Goal: Information Seeking & Learning: Learn about a topic

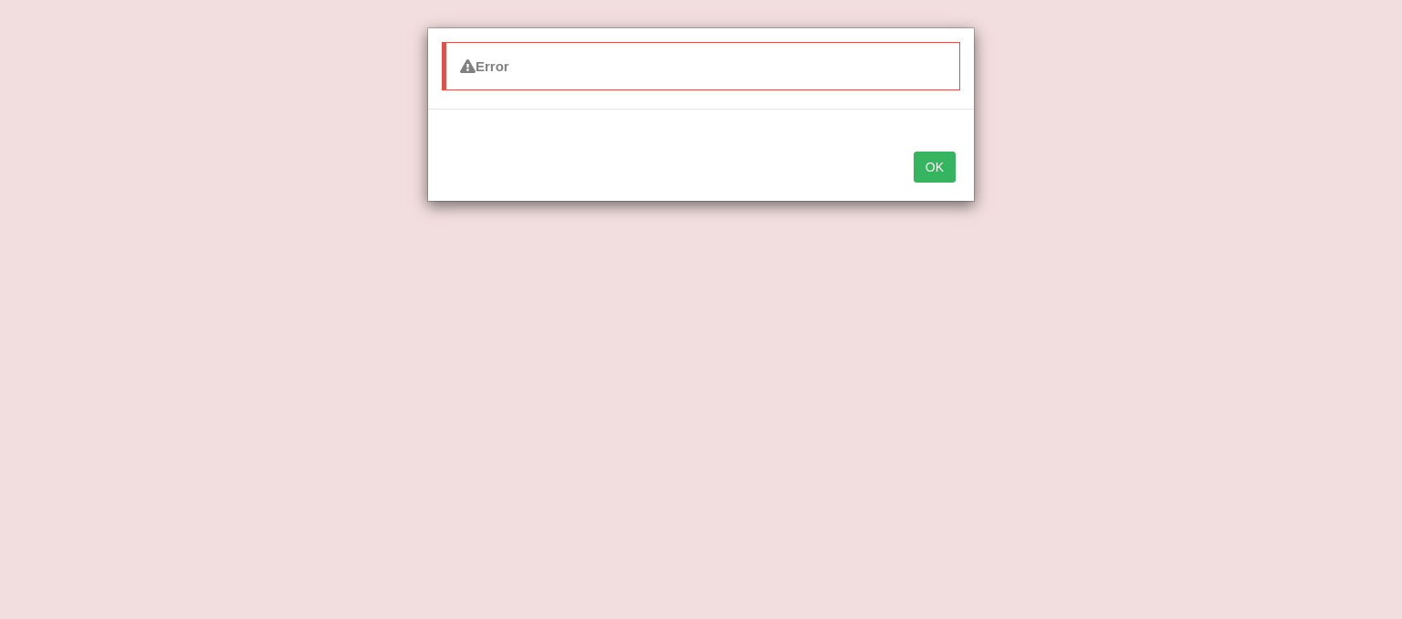
select select "threatens"
select select "other than"
select select "susceptible"
select select "faster"
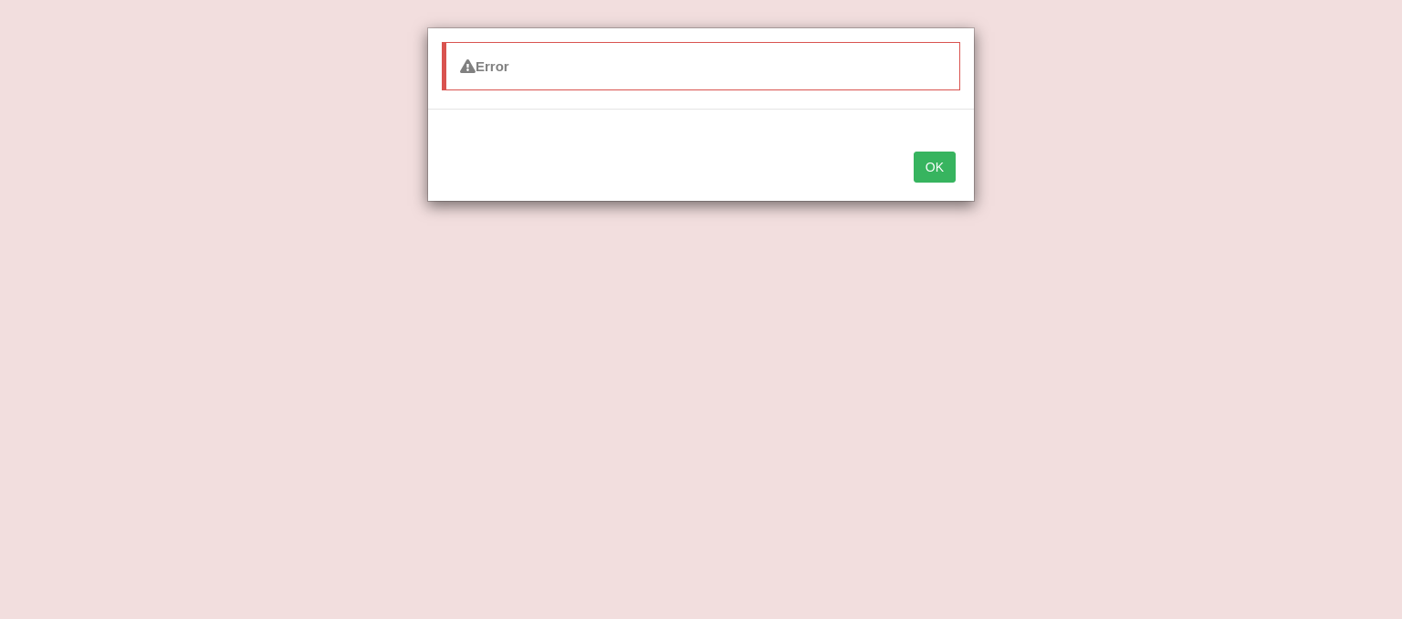
click at [944, 165] on button "OK" at bounding box center [934, 166] width 42 height 31
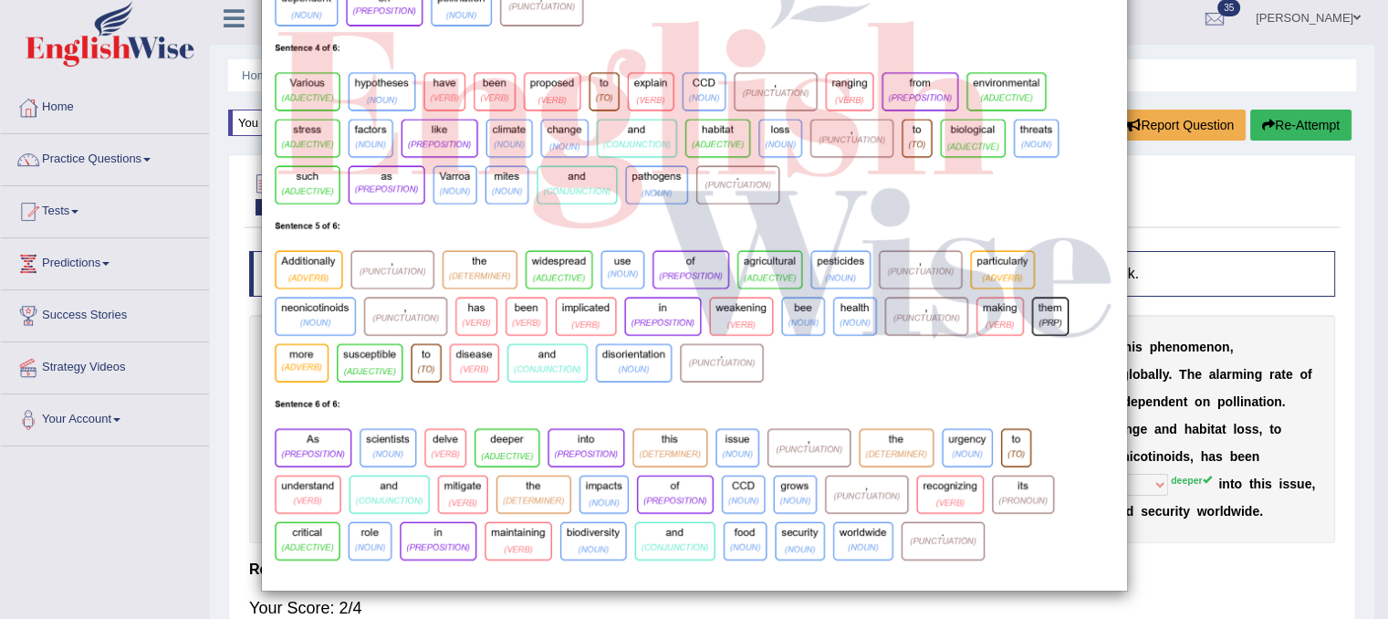
scroll to position [0, 0]
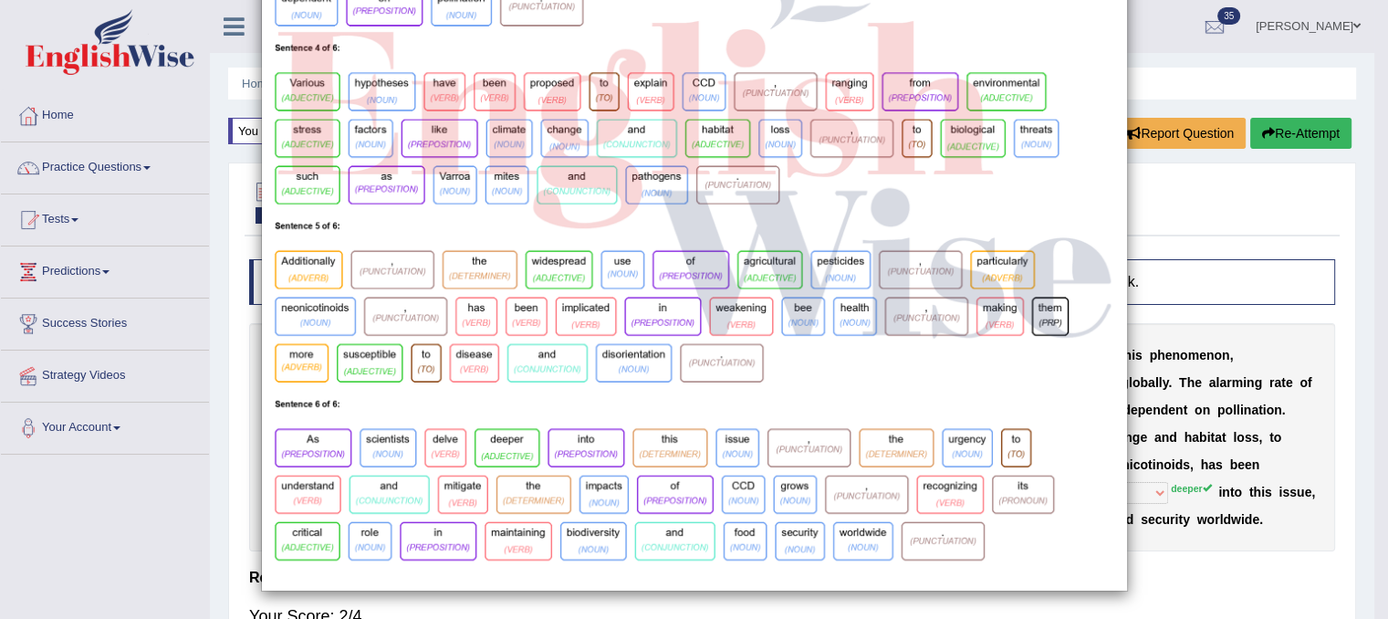
click at [1145, 54] on div "×" at bounding box center [694, 48] width 1388 height 1085
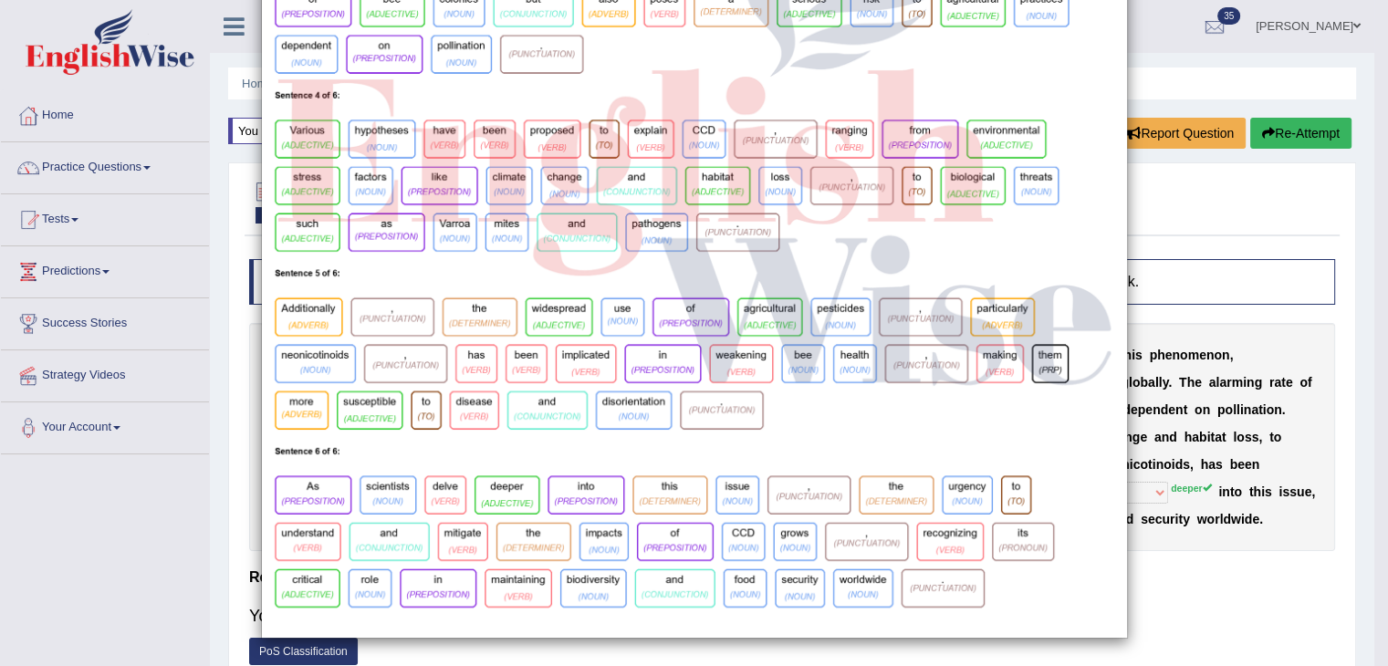
click at [316, 618] on div "×" at bounding box center [694, 333] width 1388 height 666
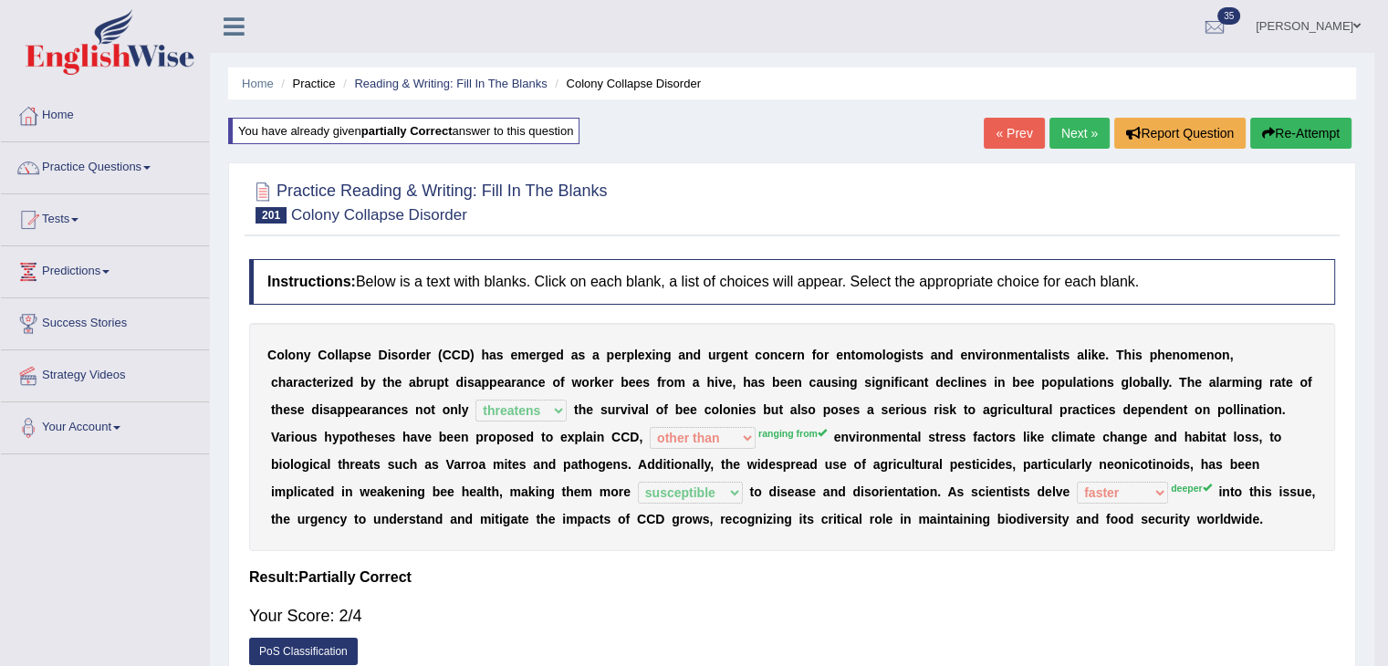
click at [316, 618] on div "Instructions: Below is a text with blanks. Click on each blank, a list of choic…" at bounding box center [792, 467] width 1095 height 434
click at [316, 618] on link "PoS Classification" at bounding box center [303, 651] width 109 height 27
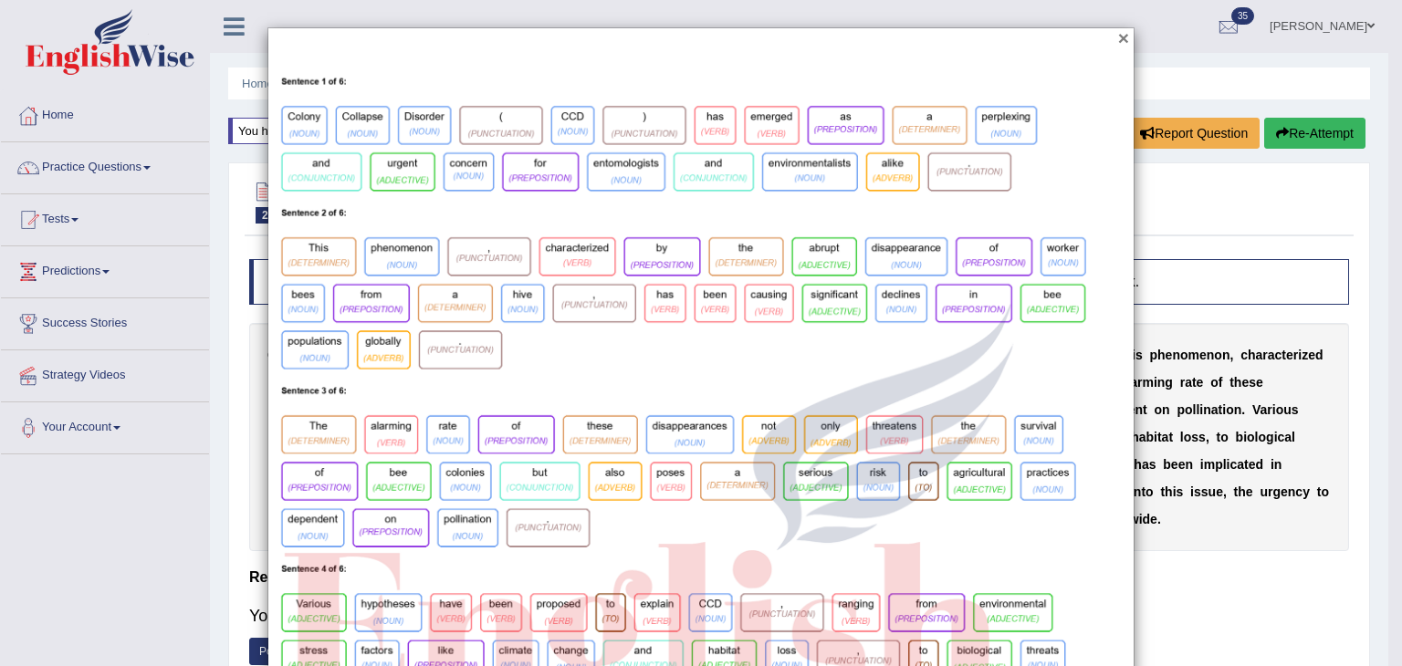
click at [1118, 47] on button "×" at bounding box center [1123, 37] width 11 height 19
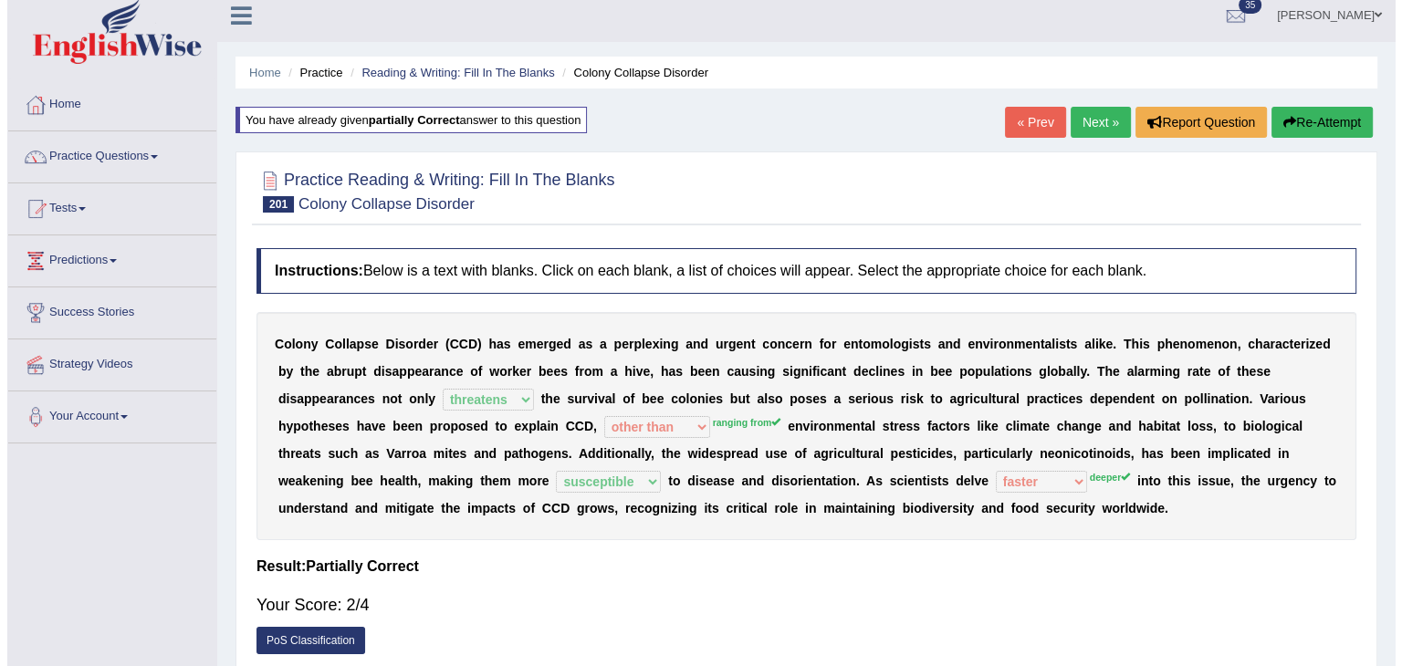
scroll to position [13, 0]
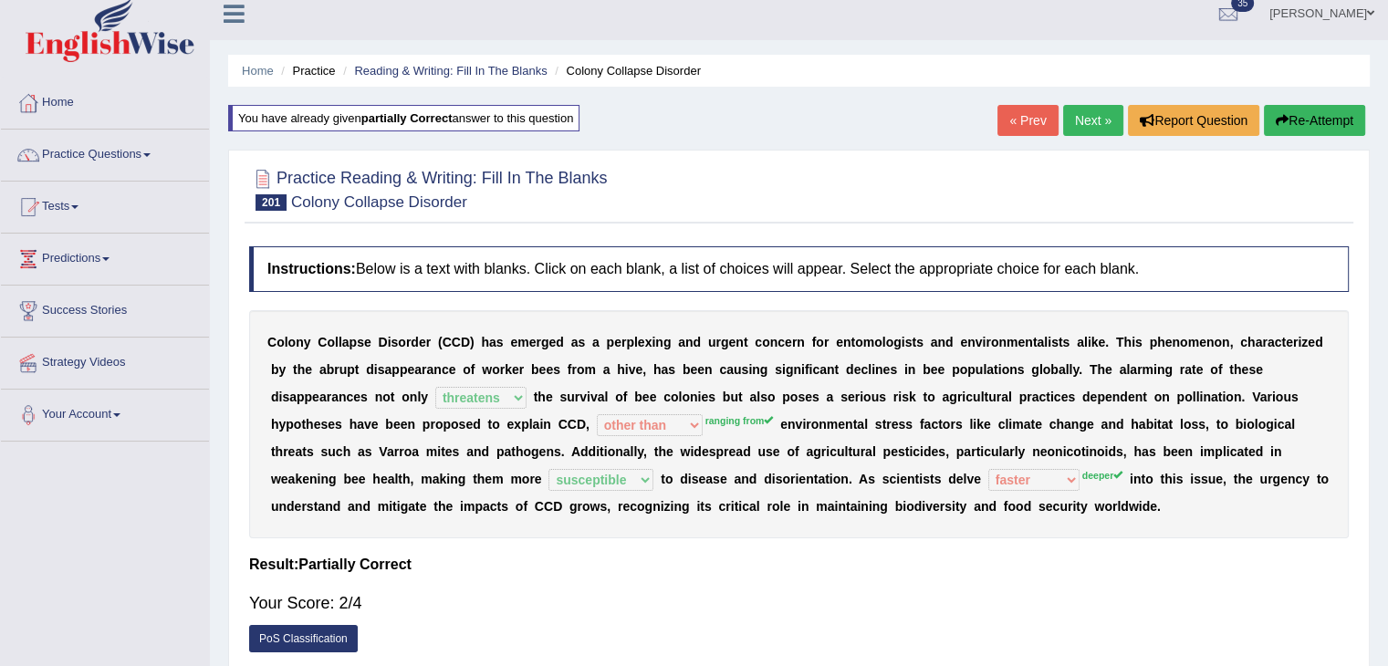
click at [319, 618] on link "PoS Classification" at bounding box center [303, 638] width 109 height 27
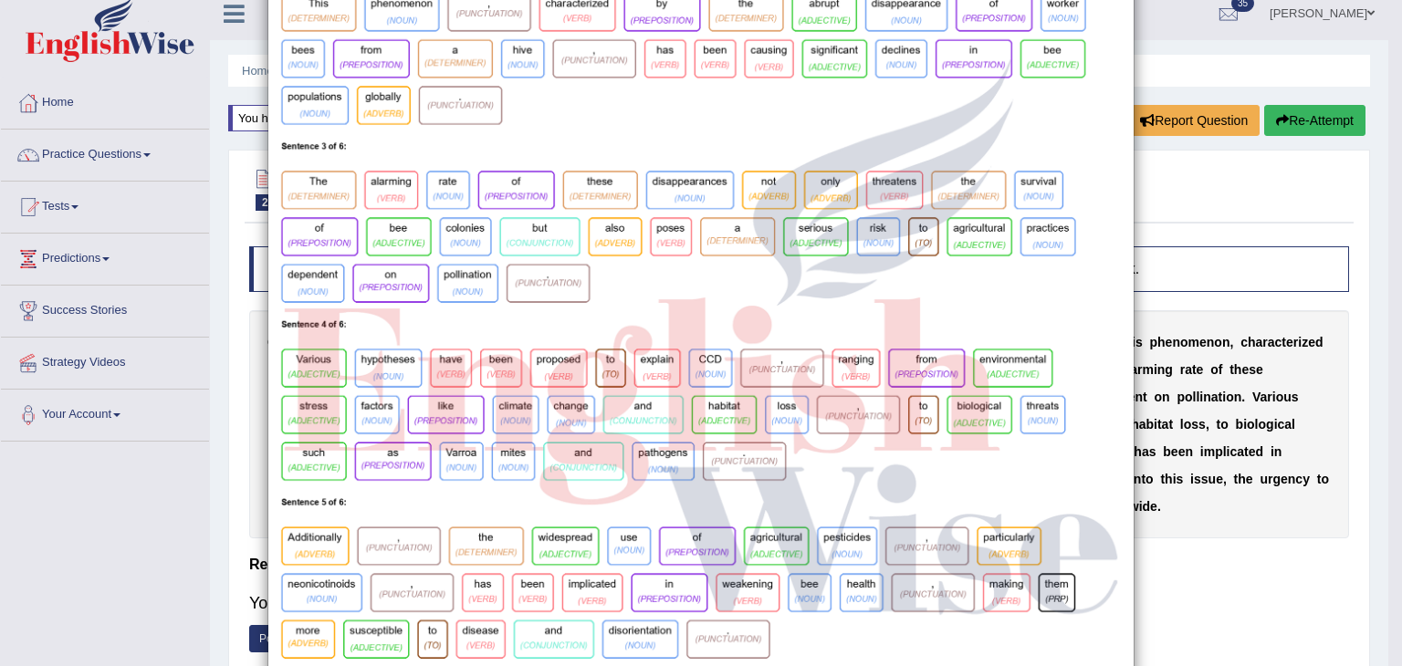
scroll to position [247, 0]
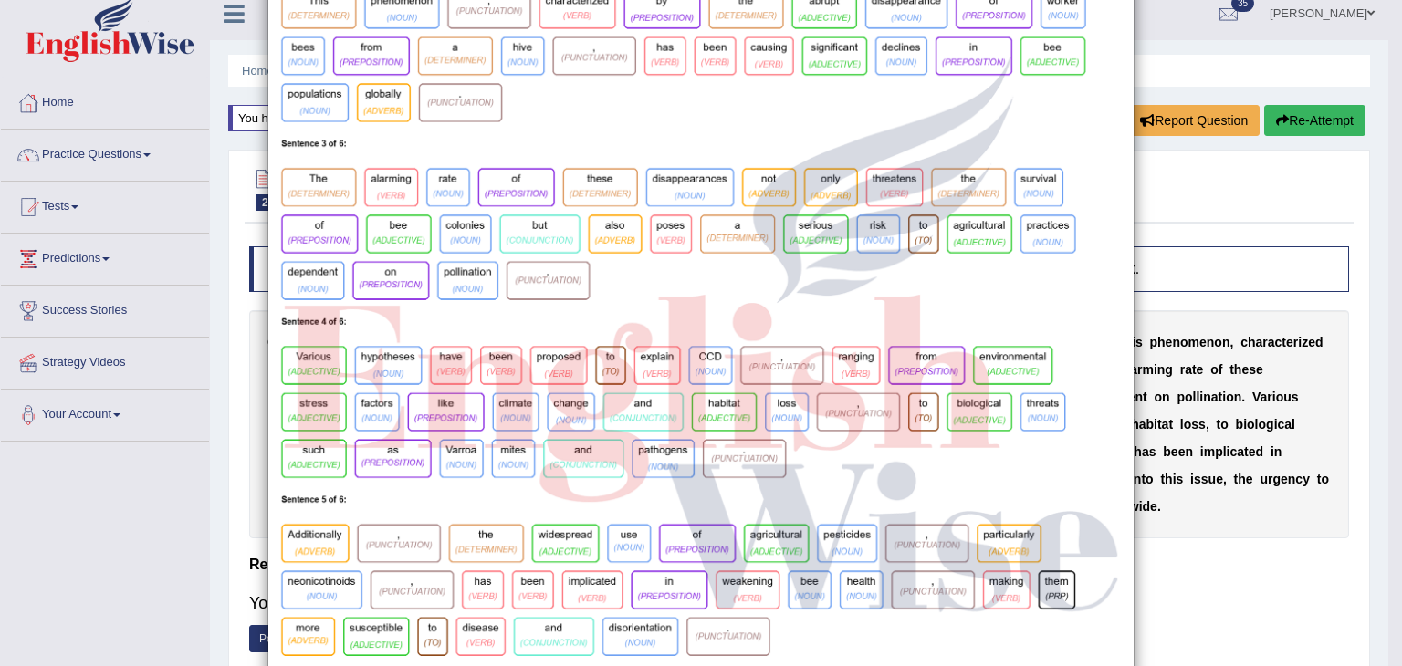
click at [442, 574] on img at bounding box center [700, 334] width 865 height 1059
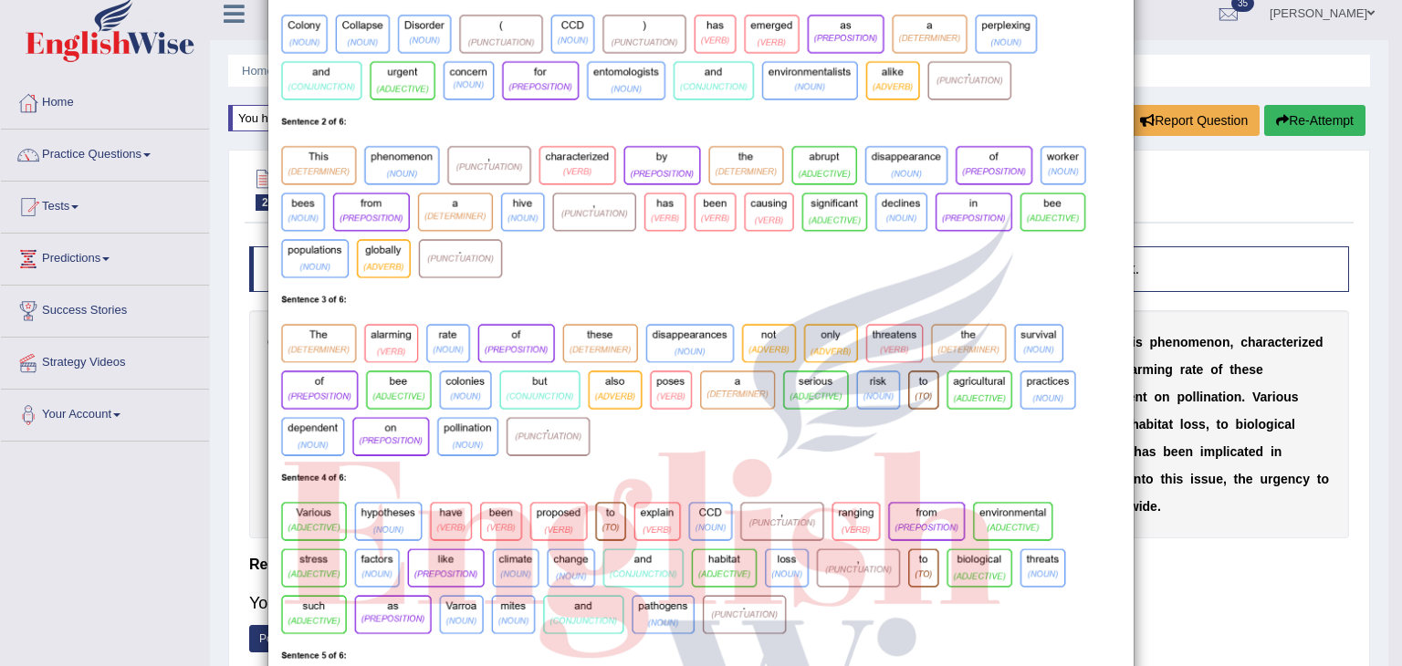
scroll to position [0, 0]
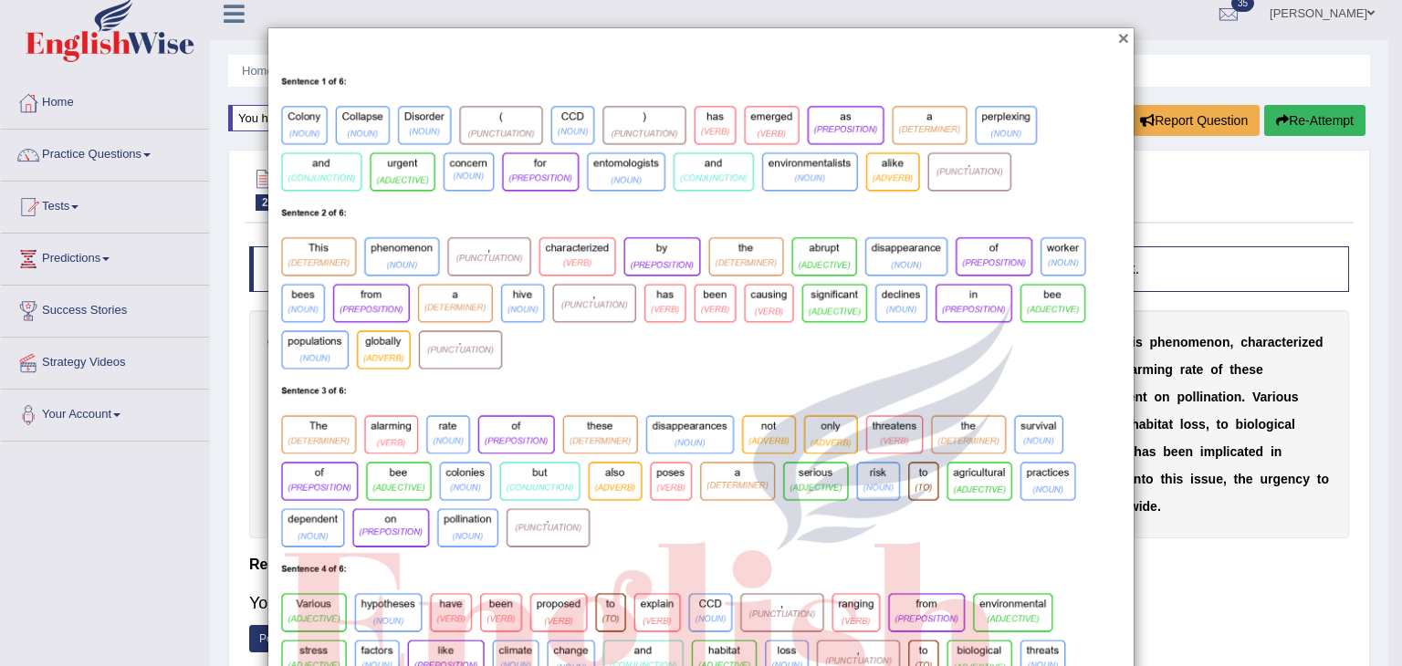
click at [1118, 36] on button "×" at bounding box center [1123, 37] width 11 height 19
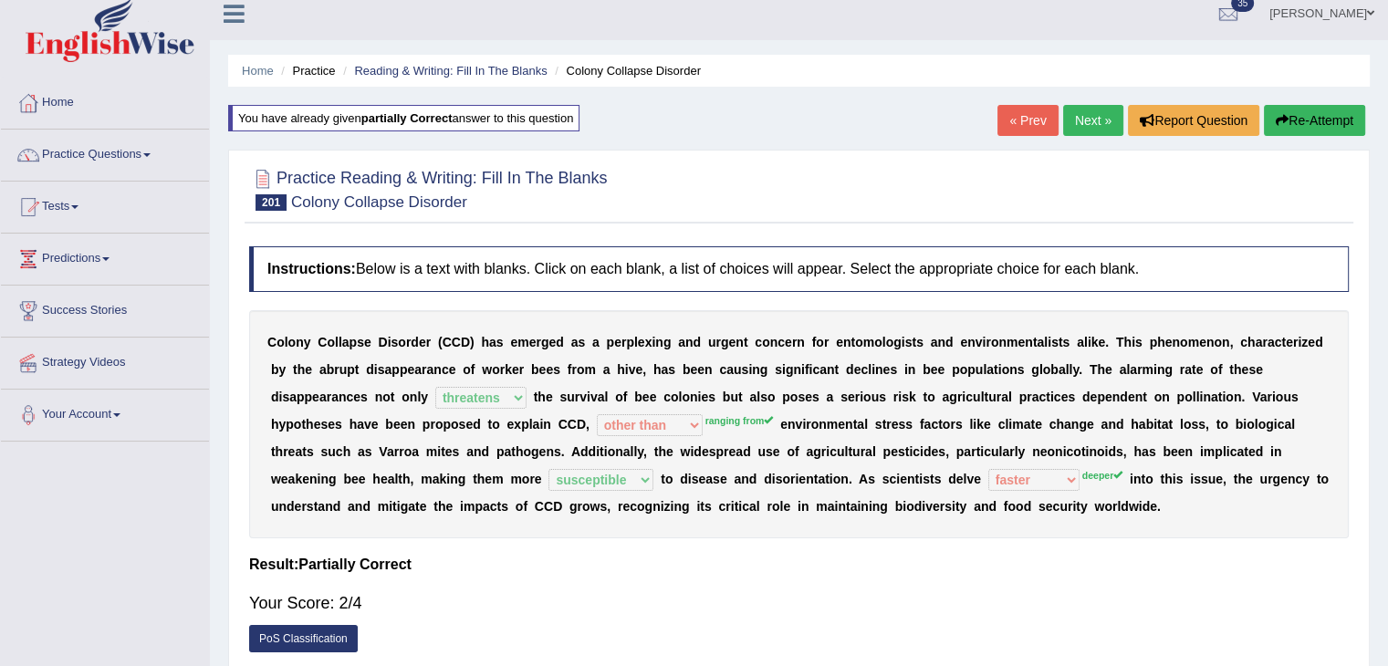
click at [331, 618] on link "PoS Classification" at bounding box center [303, 638] width 109 height 27
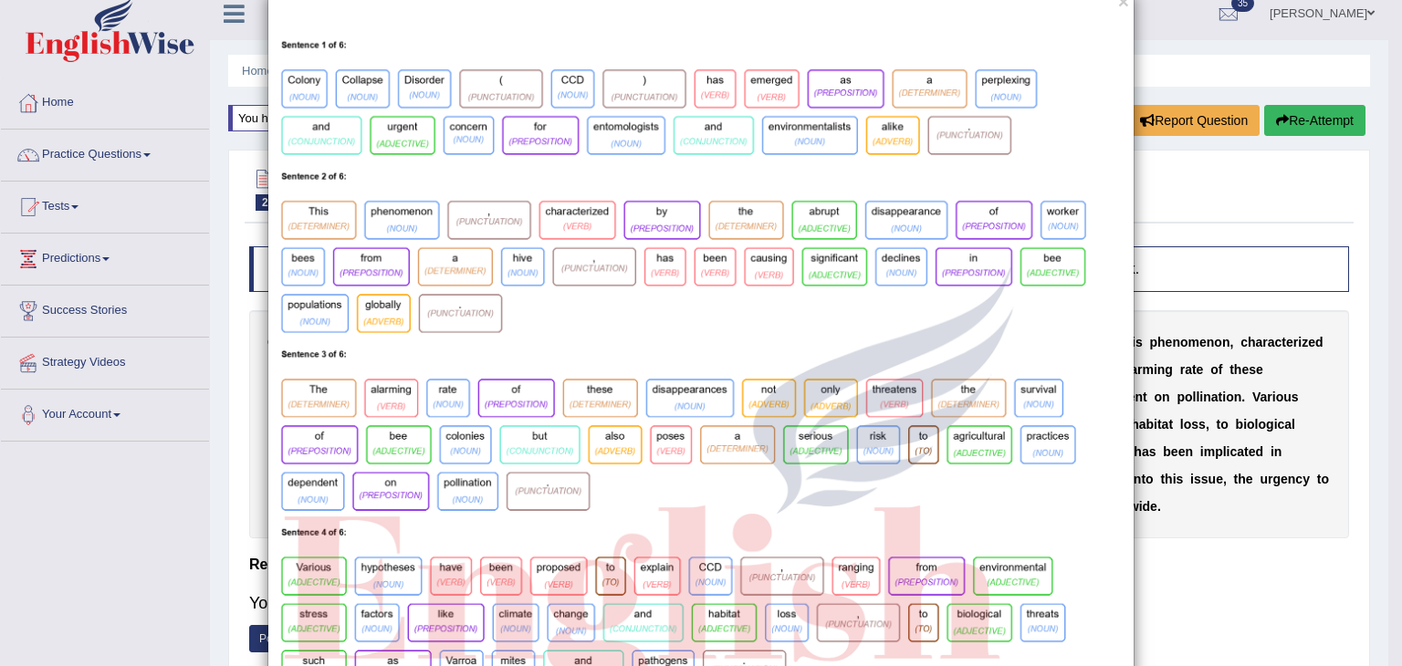
scroll to position [38, 0]
click at [441, 548] on img at bounding box center [700, 543] width 865 height 1059
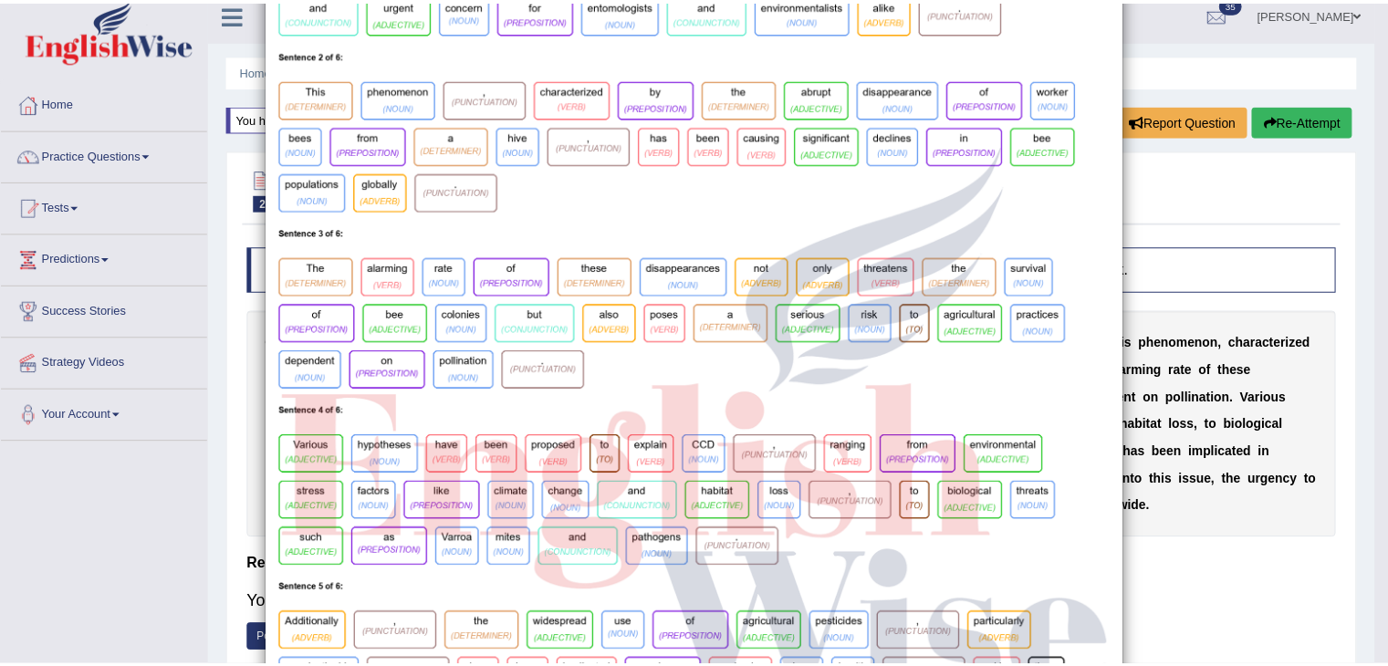
scroll to position [0, 0]
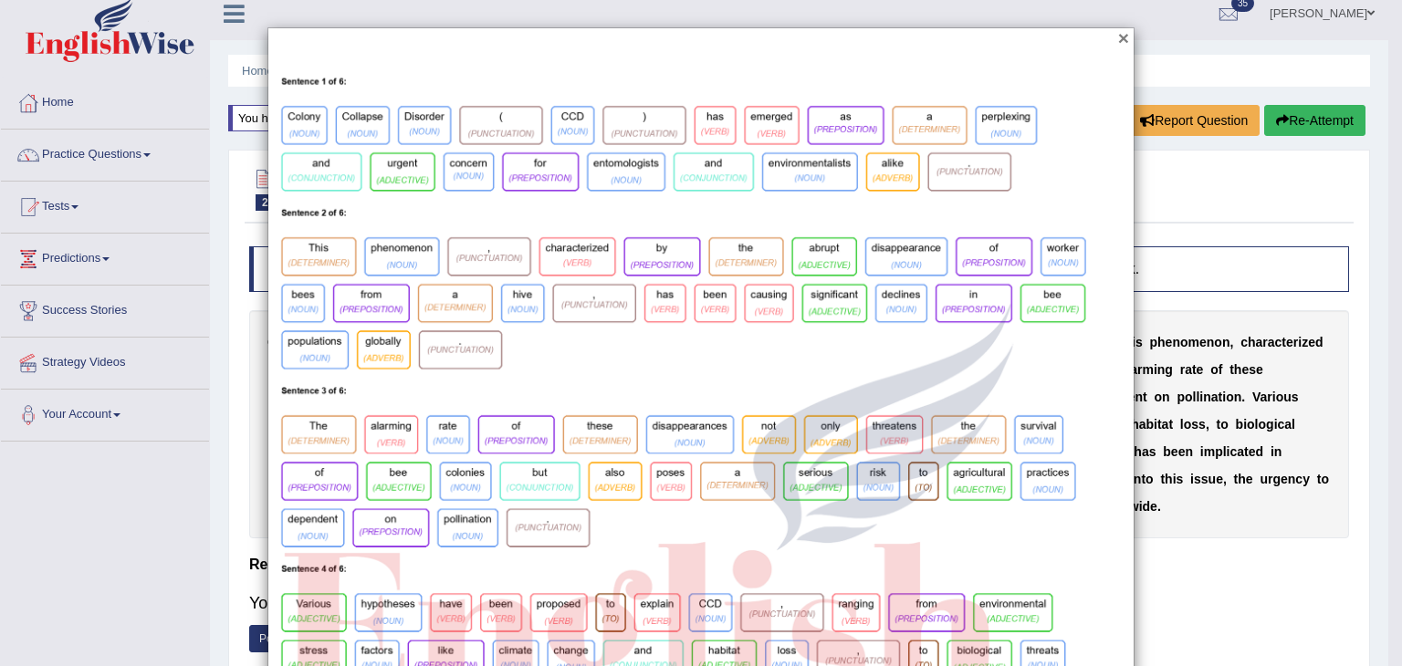
click at [1118, 38] on button "×" at bounding box center [1123, 37] width 11 height 19
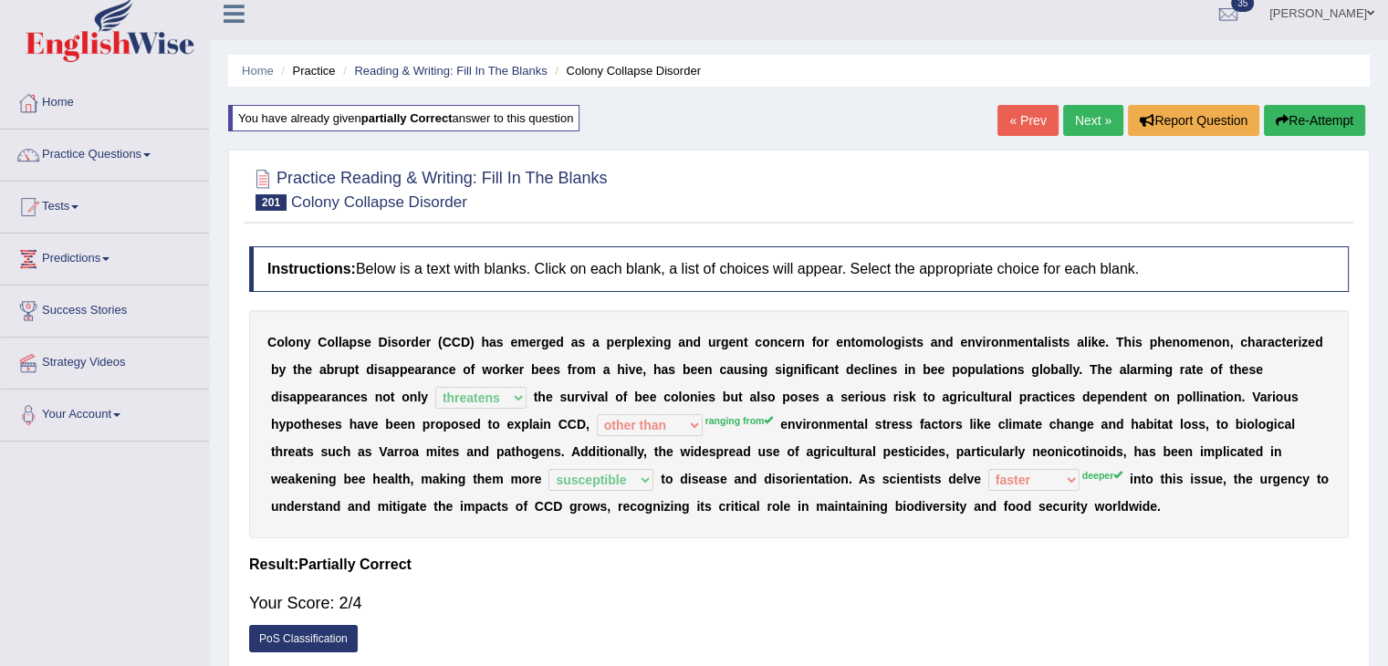
click at [1077, 123] on link "Next »" at bounding box center [1093, 120] width 60 height 31
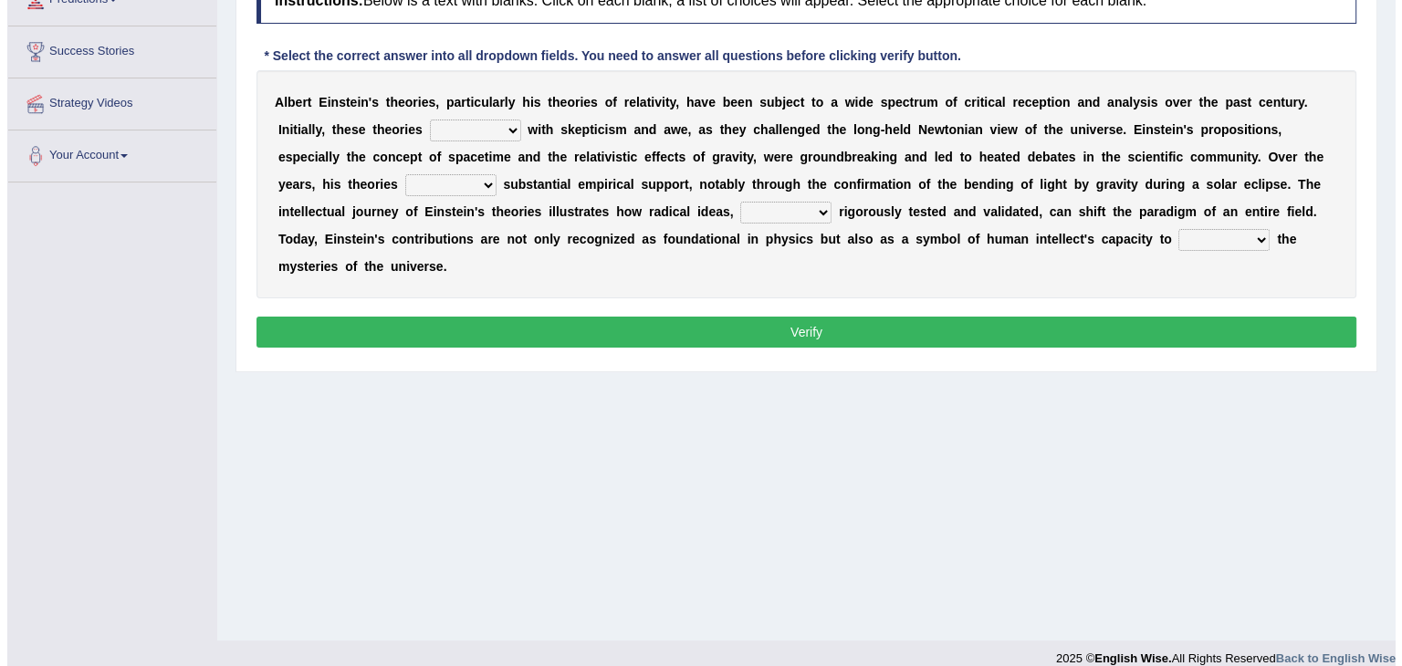
scroll to position [276, 0]
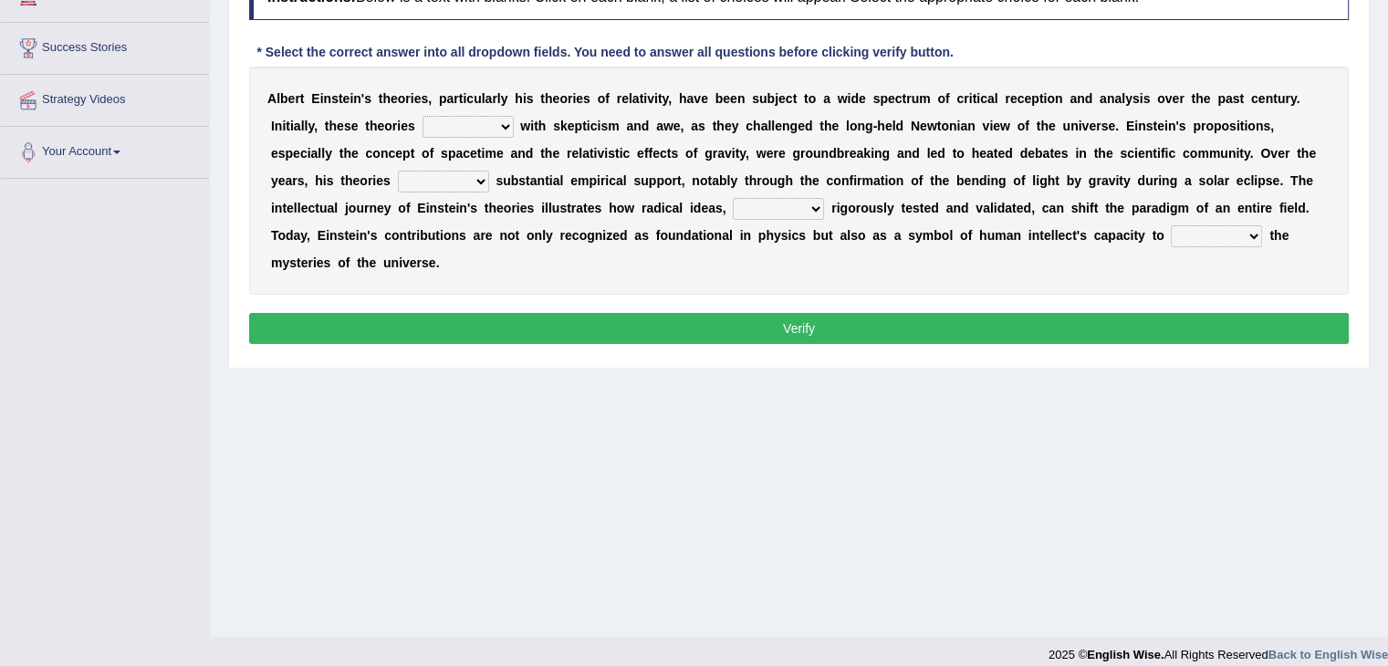
click at [515, 125] on b at bounding box center [517, 126] width 7 height 15
click at [496, 121] on select "have met are met were met met" at bounding box center [468, 127] width 91 height 22
select select "were met"
click at [423, 116] on select "have met are met were met met" at bounding box center [468, 127] width 91 height 22
click at [467, 184] on select "revised surpassed gained occupied" at bounding box center [443, 182] width 91 height 22
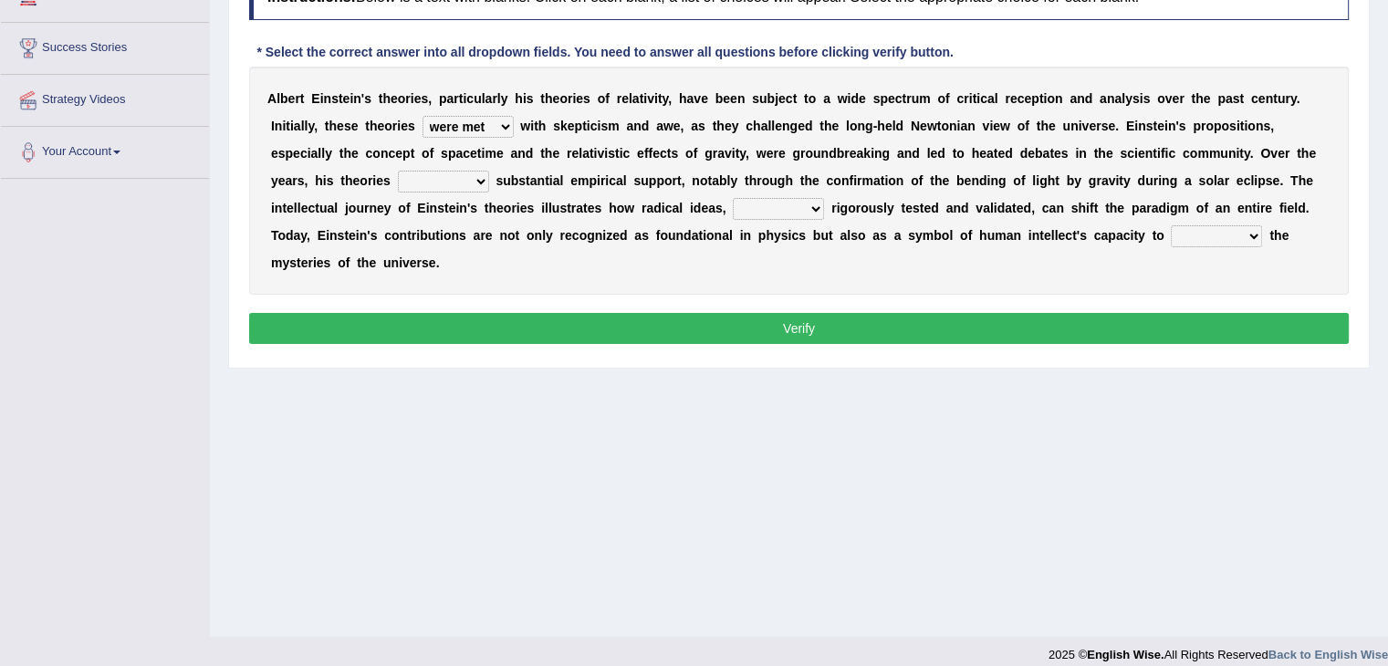
select select "gained"
click at [398, 171] on select "revised surpassed gained occupied" at bounding box center [443, 182] width 91 height 22
click at [776, 206] on select "whether once where yet" at bounding box center [778, 209] width 91 height 22
select select "once"
click at [733, 198] on select "whether once where yet" at bounding box center [778, 209] width 91 height 22
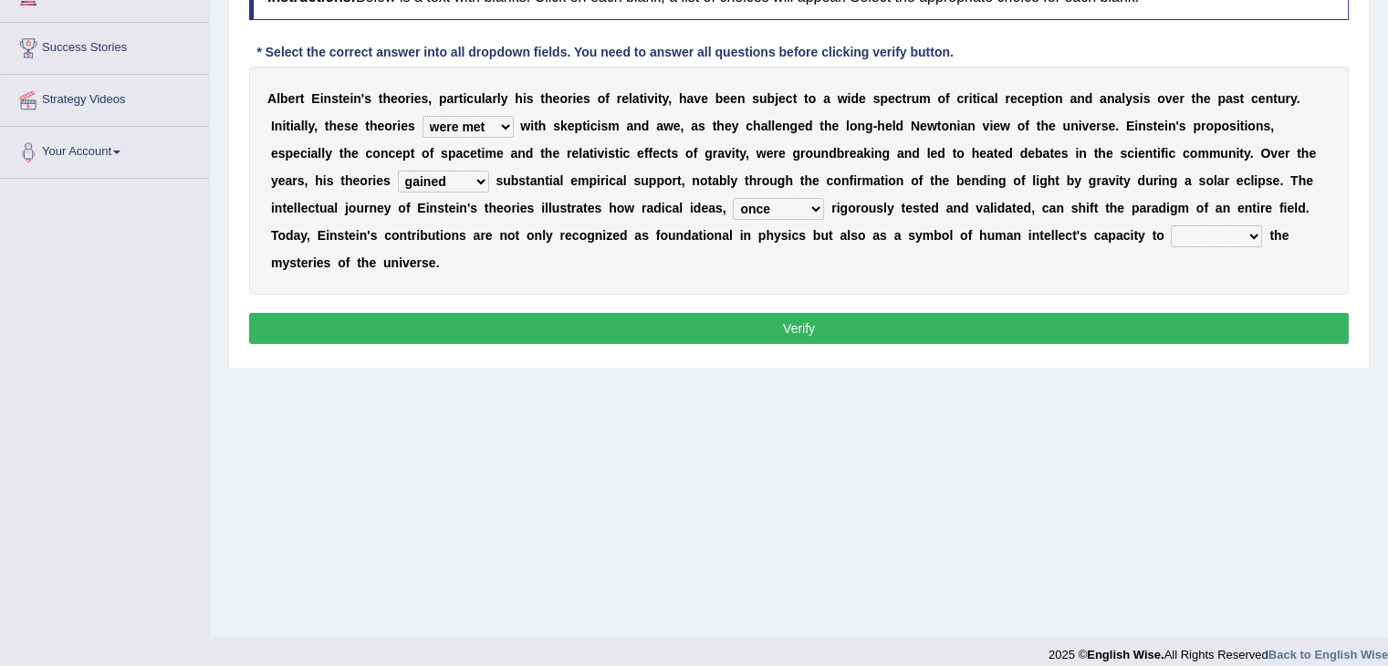
click at [1214, 233] on select "rewrite liberate unravel trust" at bounding box center [1216, 236] width 91 height 22
select select "trust"
click at [1171, 225] on select "rewrite liberate unravel trust" at bounding box center [1216, 236] width 91 height 22
click at [1154, 329] on button "Verify" at bounding box center [799, 328] width 1100 height 31
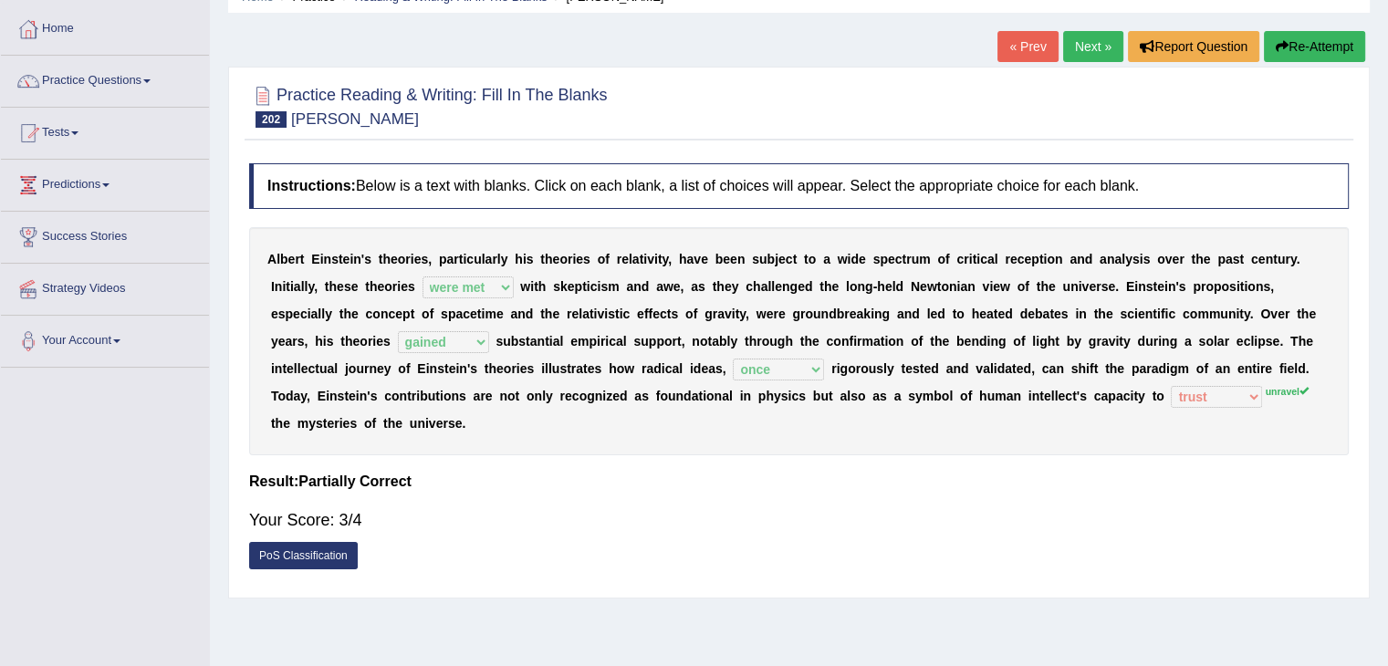
scroll to position [84, 0]
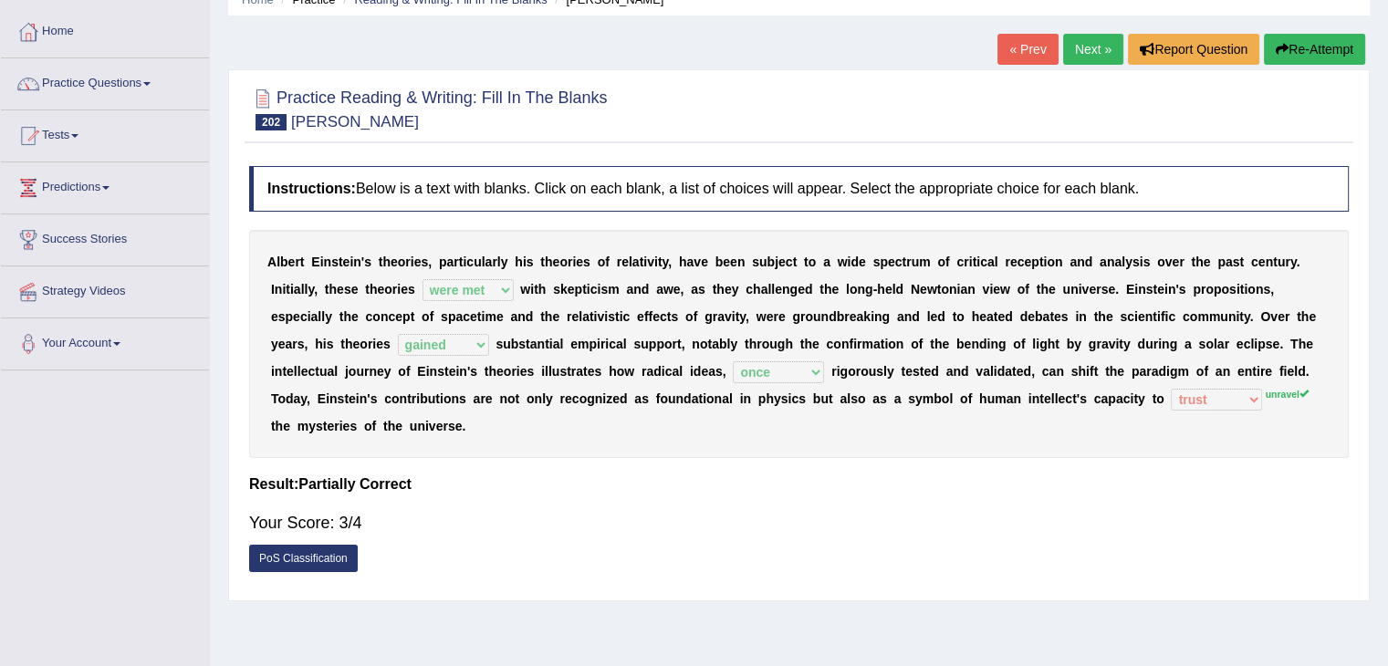
click at [1088, 52] on link "Next »" at bounding box center [1093, 49] width 60 height 31
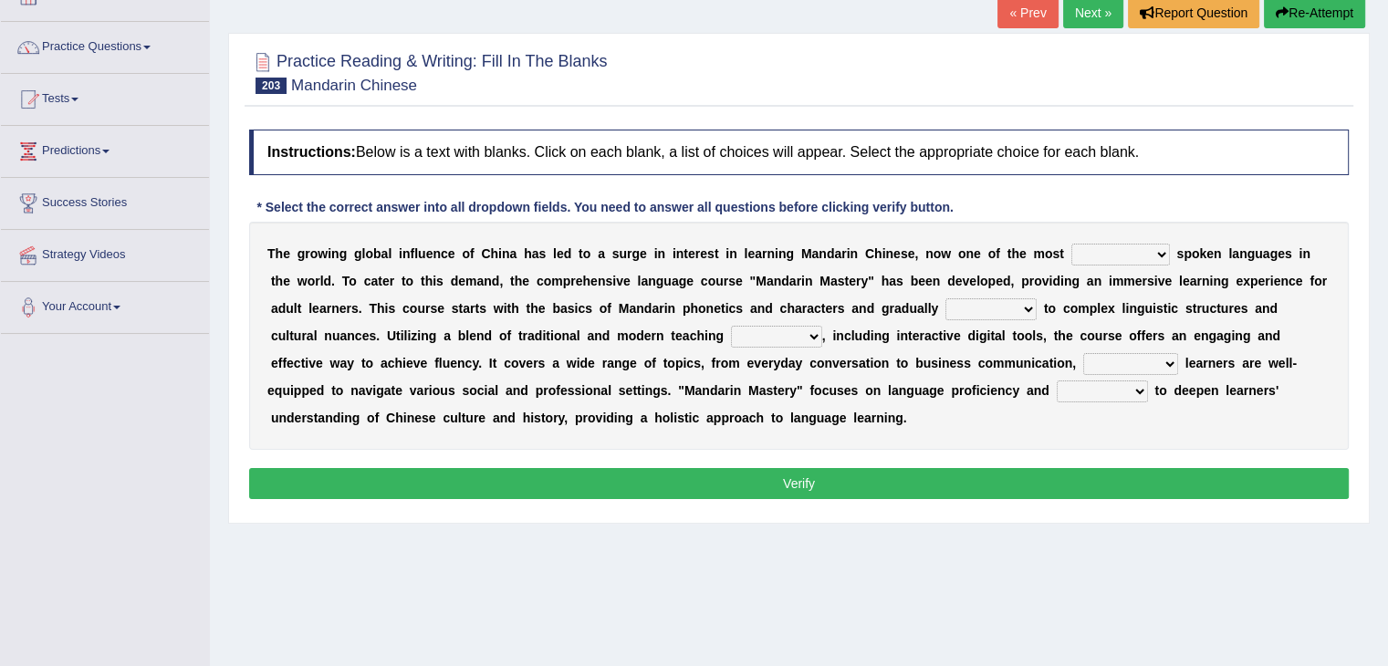
scroll to position [149, 0]
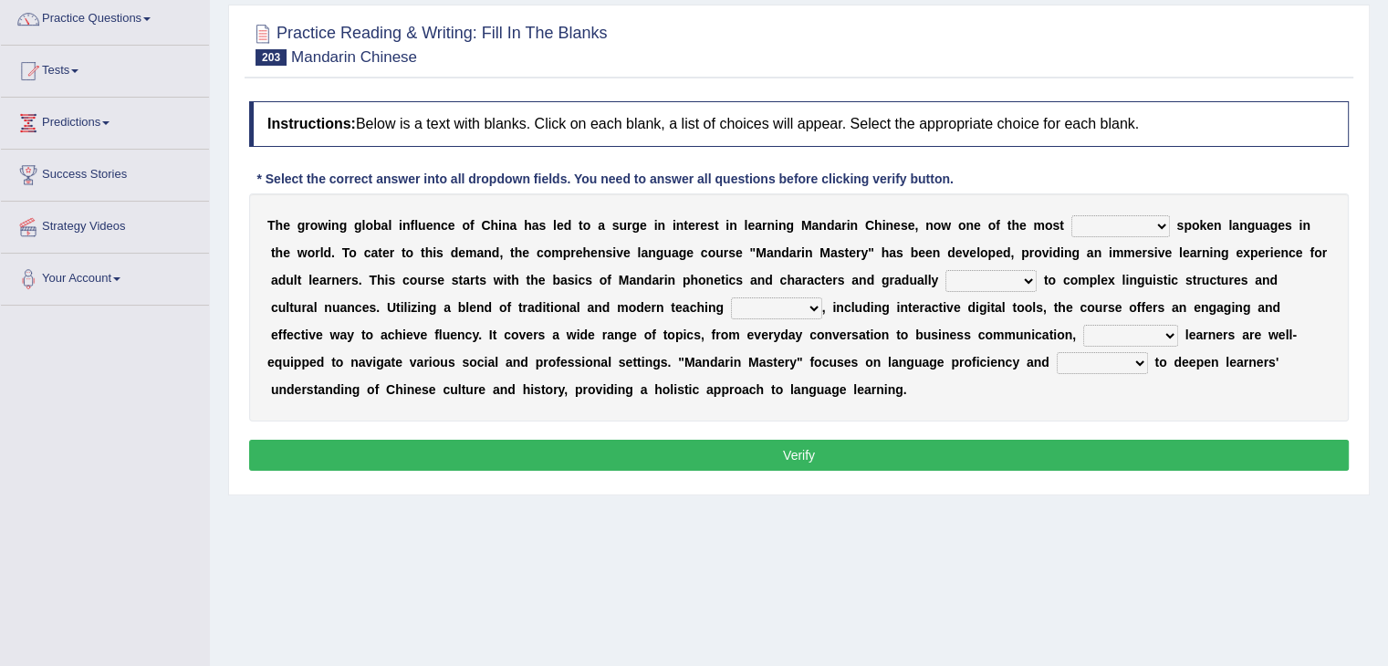
click at [1131, 227] on select "traditionally faintly widely extremely" at bounding box center [1120, 226] width 99 height 22
select select "widely"
click at [1071, 215] on select "traditionally faintly widely extremely" at bounding box center [1120, 226] width 99 height 22
click at [996, 275] on select "views advances flows drifts" at bounding box center [990, 281] width 91 height 22
select select "drifts"
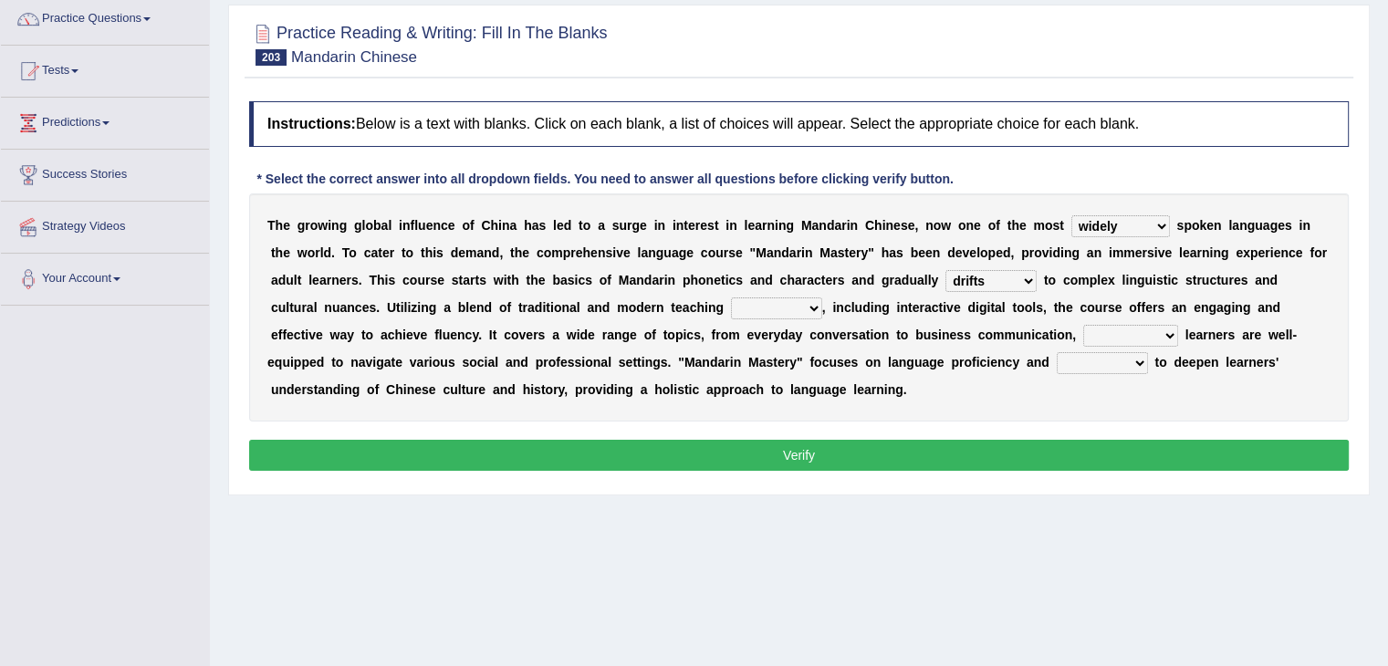
click at [945, 270] on select "views advances flows drifts" at bounding box center [990, 281] width 91 height 22
click at [997, 285] on select "views advances flows drifts" at bounding box center [990, 281] width 91 height 22
click at [993, 419] on div "Instructions: Below is a text with blanks. Click on each blank, a list of choic…" at bounding box center [799, 288] width 1109 height 393
click at [731, 305] on select "methods sectors journals reactions" at bounding box center [776, 308] width 91 height 22
select select "methods"
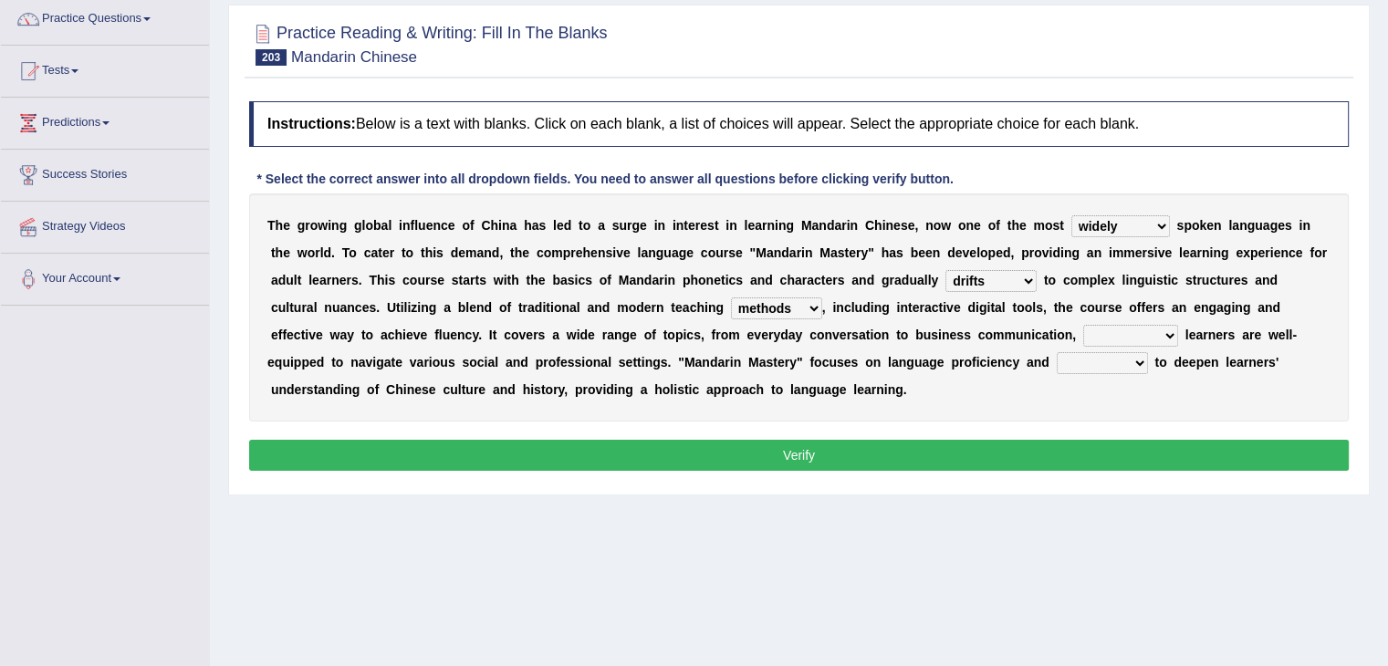
click at [731, 297] on select "methods sectors journals reactions" at bounding box center [776, 308] width 91 height 22
click at [1083, 329] on select "ensuring achieving mentioning deciding" at bounding box center [1130, 336] width 95 height 22
select select "ensuring"
click at [1083, 325] on select "ensuring achieving mentioning deciding" at bounding box center [1130, 336] width 95 height 22
click at [1057, 358] on select "discusses aims seals causes" at bounding box center [1102, 363] width 91 height 22
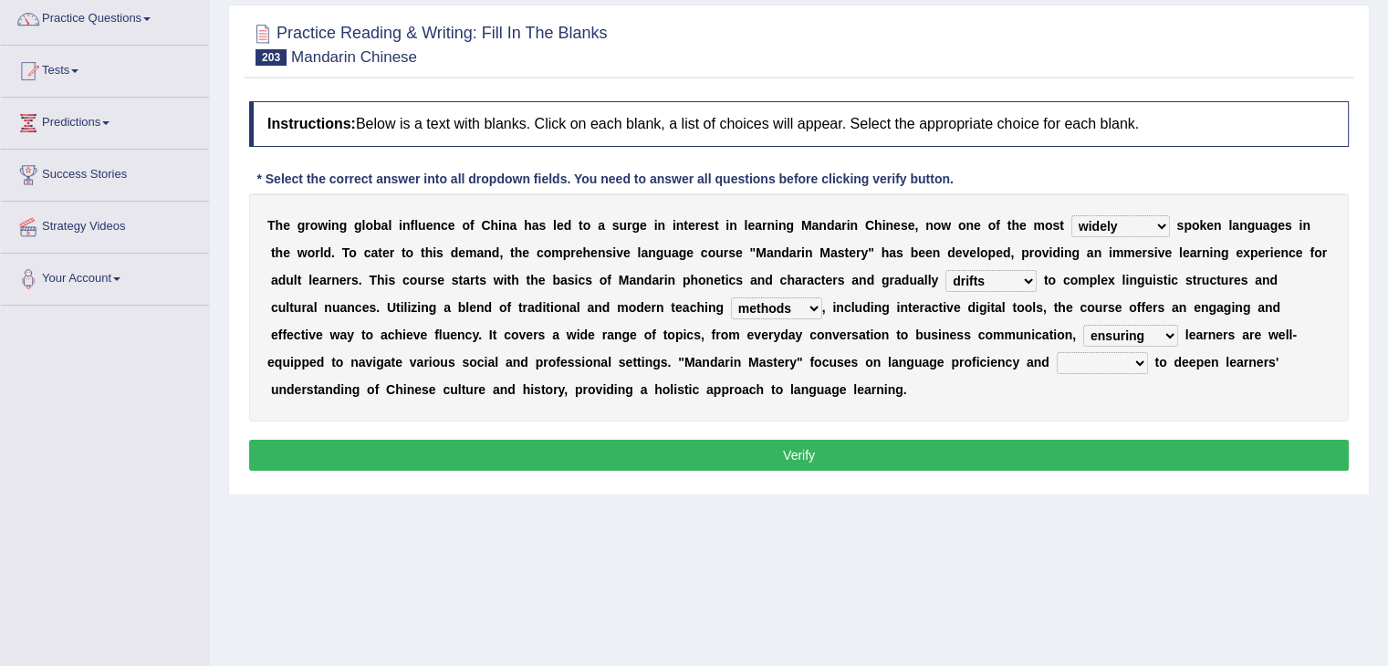
select select "aims"
click at [1057, 352] on select "discusses aims seals causes" at bounding box center [1102, 363] width 91 height 22
click at [934, 457] on button "Verify" at bounding box center [799, 455] width 1100 height 31
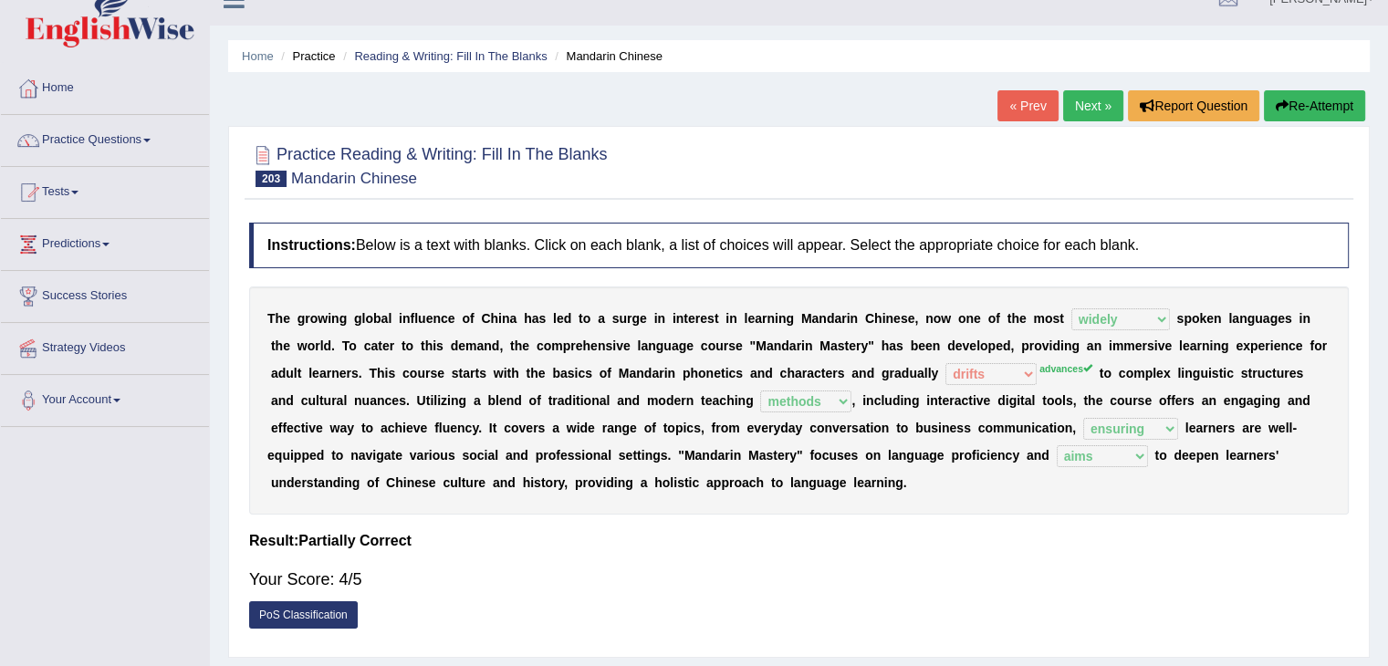
scroll to position [0, 0]
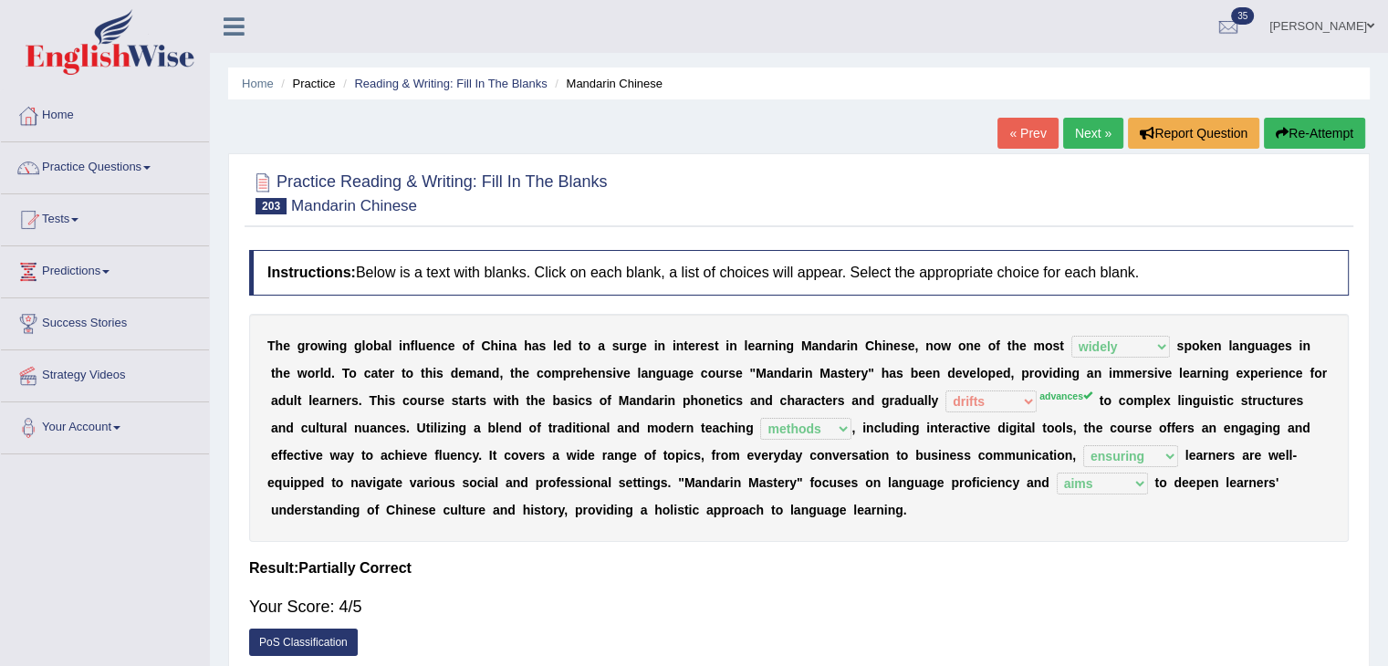
click at [1083, 137] on link "Next »" at bounding box center [1093, 133] width 60 height 31
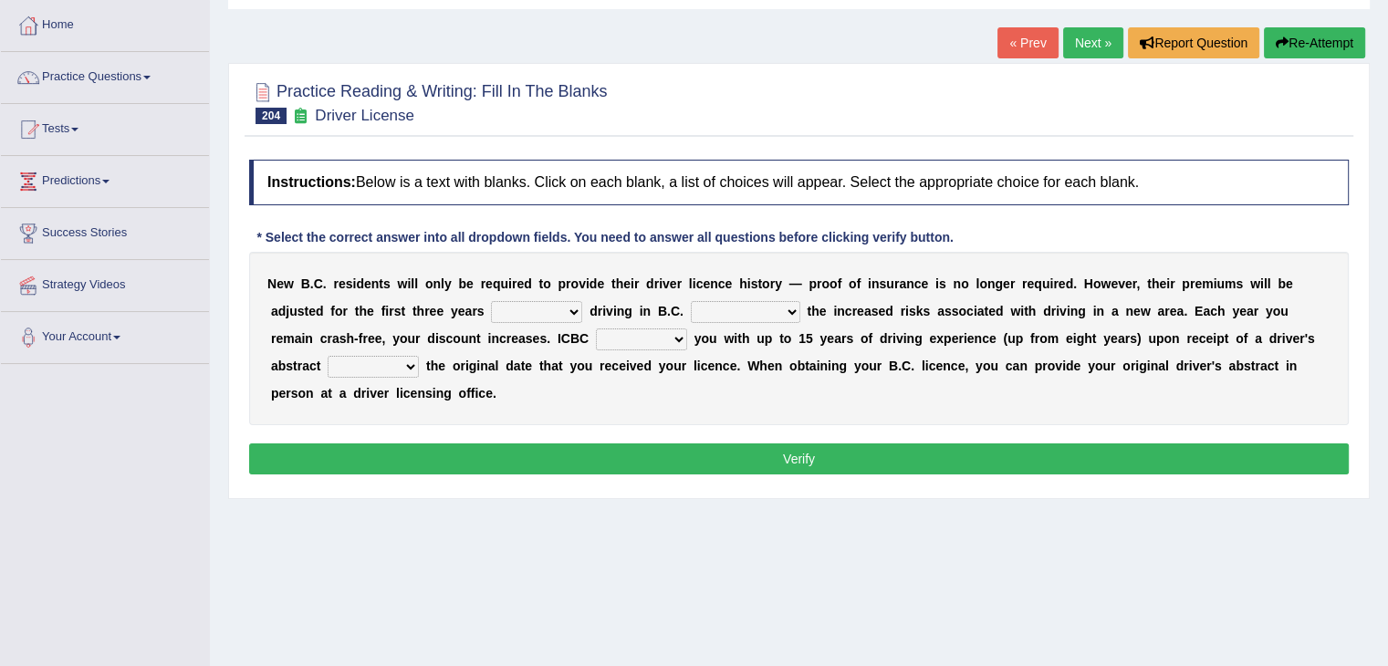
scroll to position [91, 0]
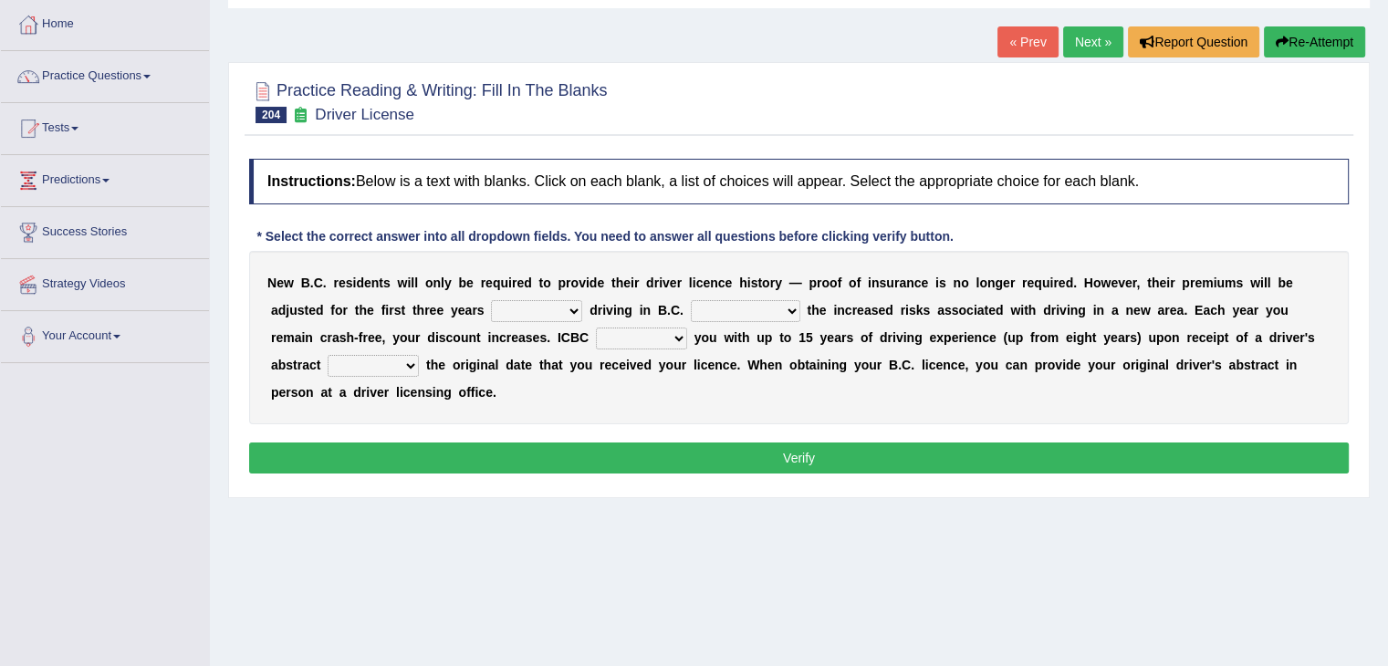
click at [541, 308] on select "within among against of" at bounding box center [536, 311] width 91 height 22
select select "of"
click at [491, 300] on select "within among against of" at bounding box center [536, 311] width 91 height 22
click at [762, 306] on select "depending on as for due to thanks to" at bounding box center [746, 311] width 110 height 22
click at [691, 300] on select "depending on as for due to thanks to" at bounding box center [746, 311] width 110 height 22
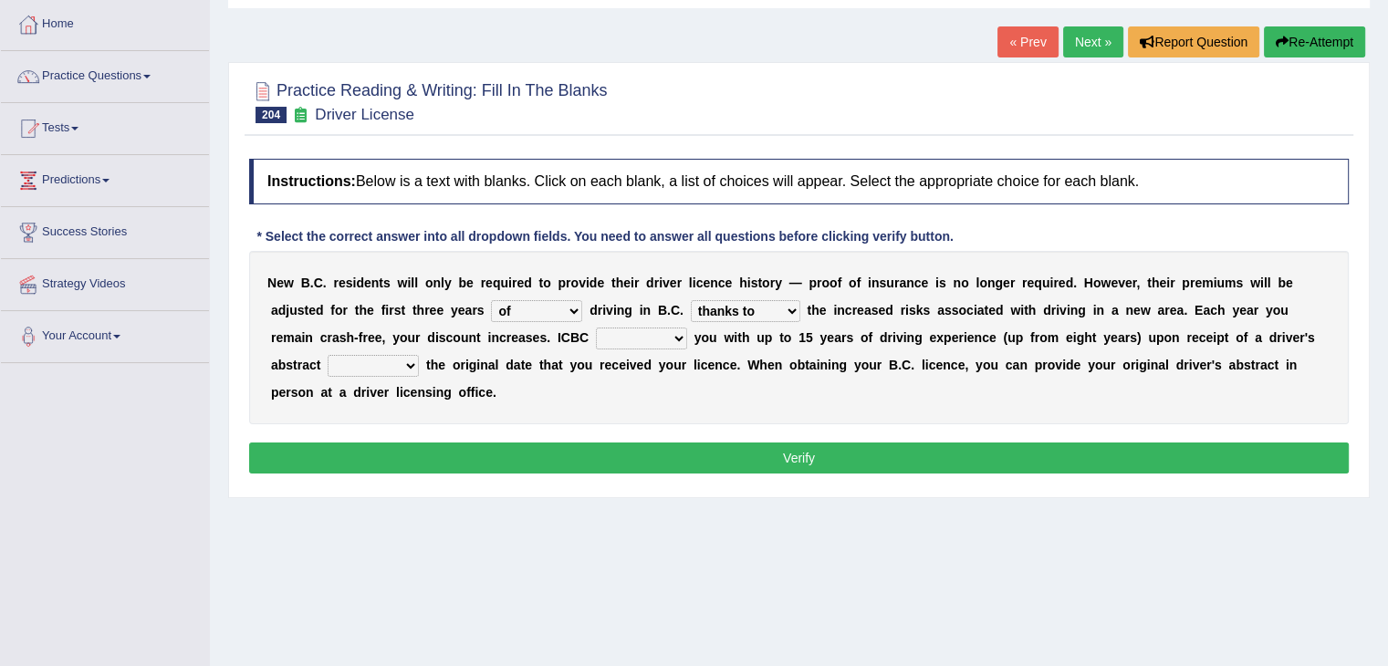
click at [780, 311] on select "depending on as for due to thanks to" at bounding box center [746, 311] width 110 height 22
select select "due to"
click at [691, 300] on select "depending on as for due to thanks to" at bounding box center [746, 311] width 110 height 22
click at [675, 333] on select "credited crediting credit will credit" at bounding box center [641, 339] width 91 height 22
select select "credit"
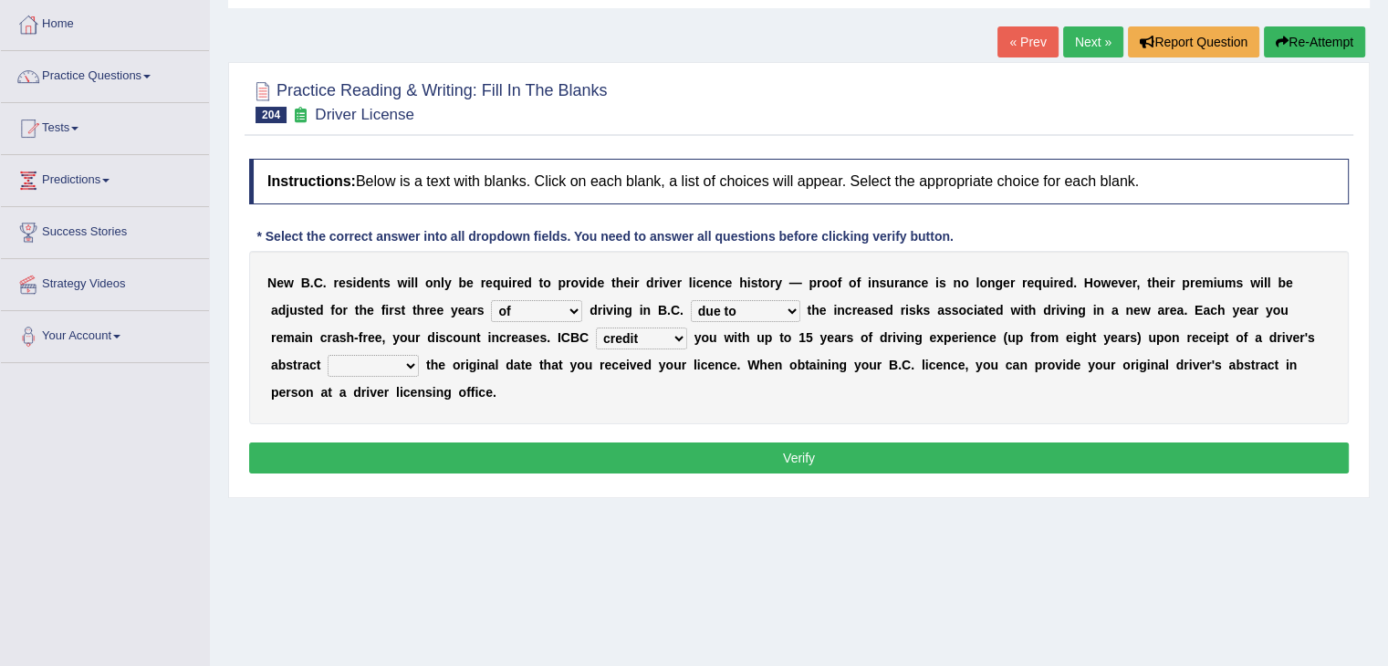
click at [596, 328] on select "credited crediting credit will credit" at bounding box center [641, 339] width 91 height 22
click at [397, 368] on select "showing show shows shown" at bounding box center [373, 366] width 91 height 22
select select "shows"
click at [328, 355] on select "showing show shows shown" at bounding box center [373, 366] width 91 height 22
click at [429, 464] on button "Verify" at bounding box center [799, 458] width 1100 height 31
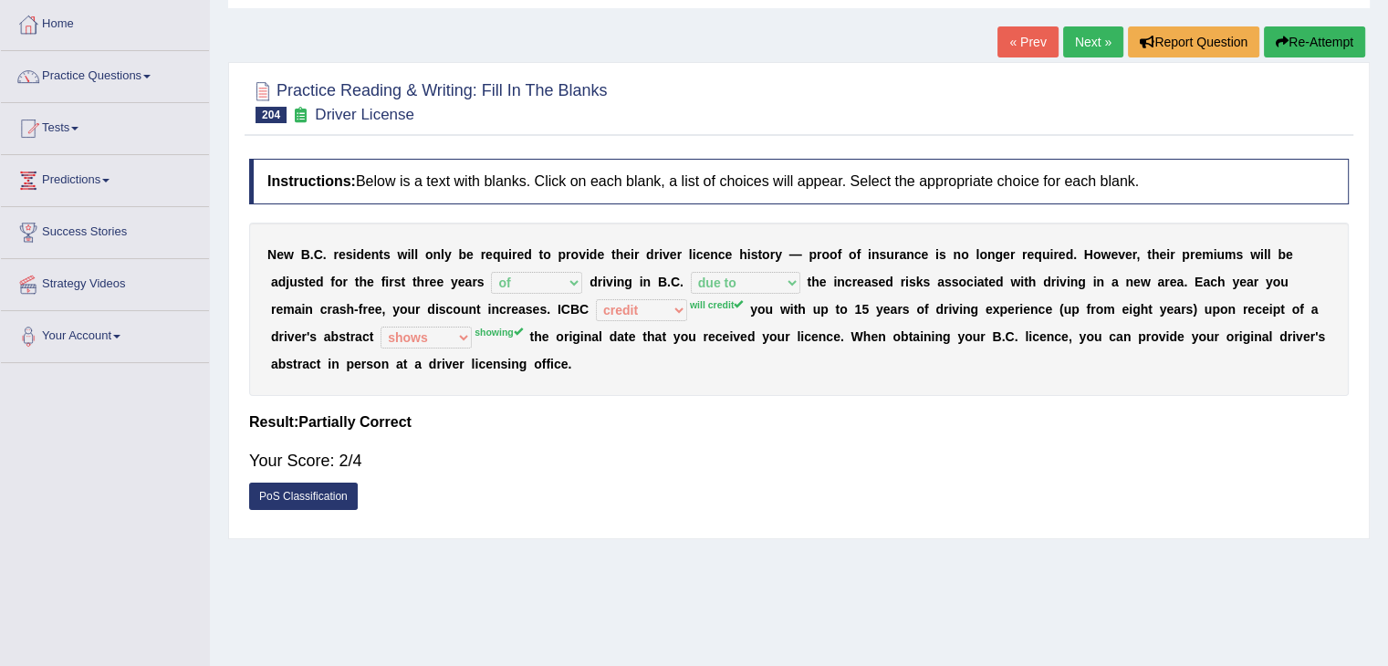
click at [1080, 44] on link "Next »" at bounding box center [1093, 41] width 60 height 31
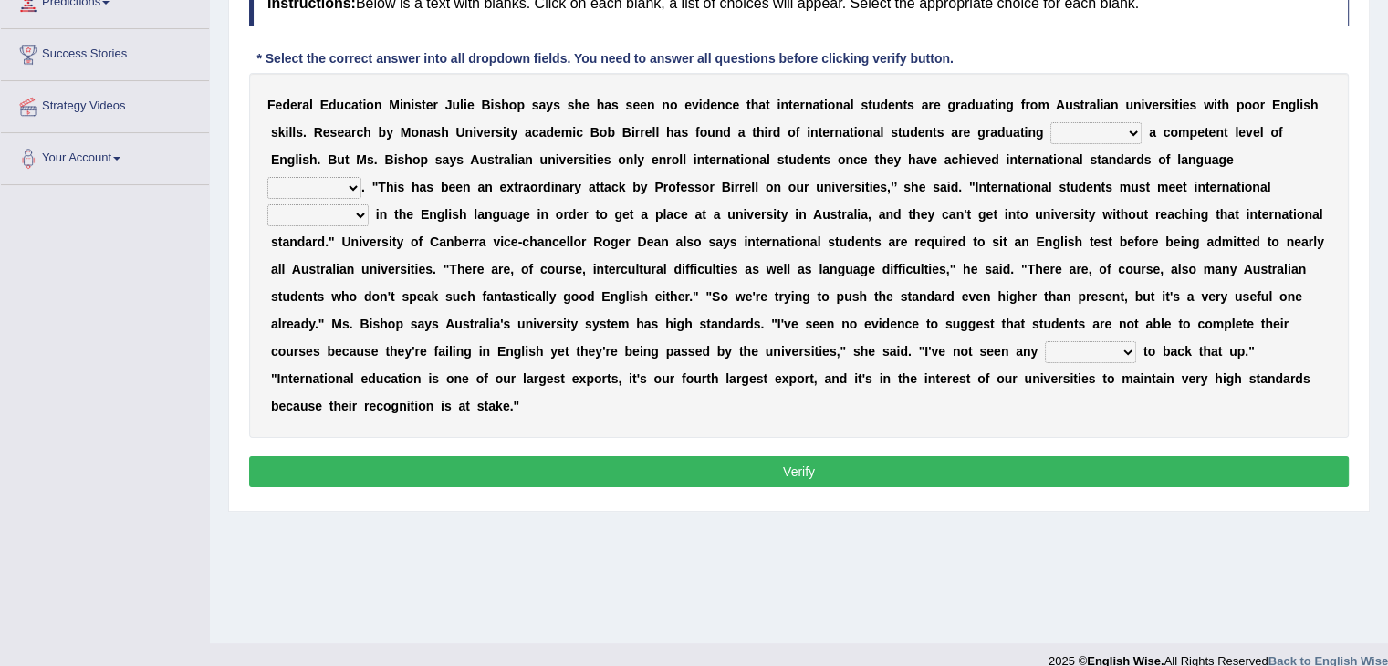
scroll to position [270, 0]
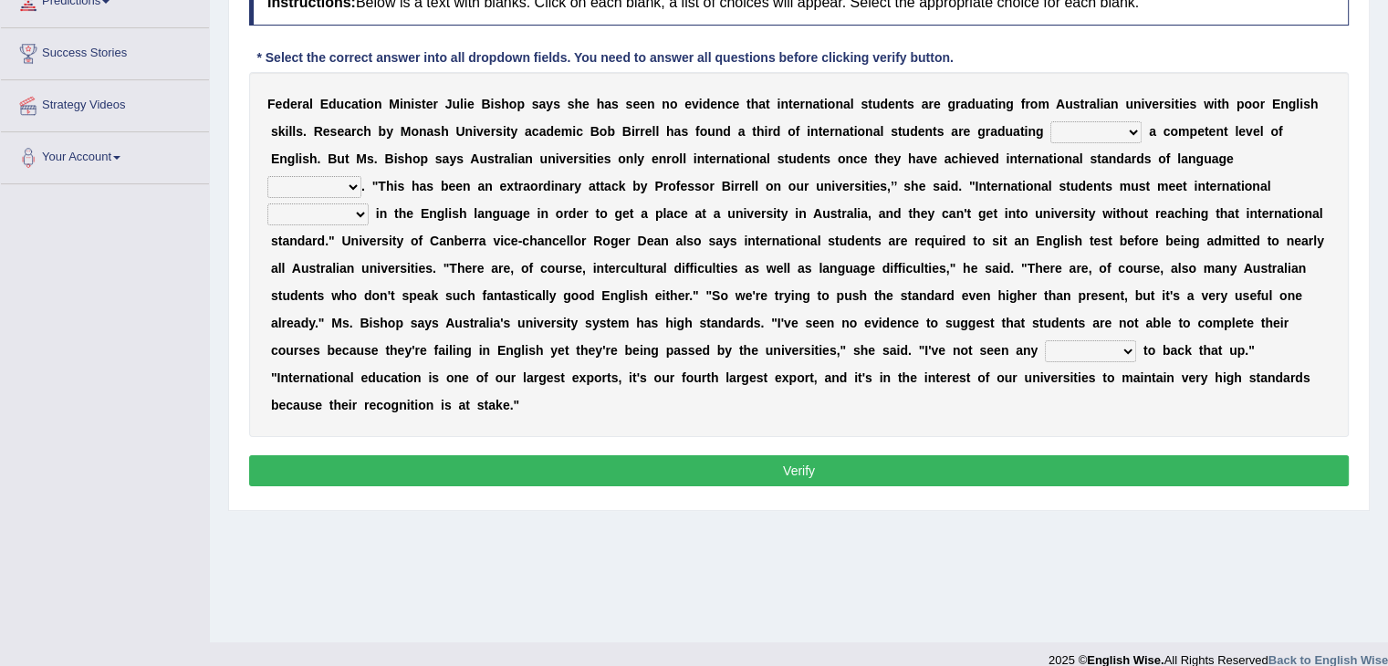
click at [1111, 131] on select "without for into by" at bounding box center [1095, 132] width 91 height 22
select select "without"
click at [1050, 121] on select "without for into by" at bounding box center [1095, 132] width 91 height 22
click at [345, 178] on select "proficiency test affinity results" at bounding box center [314, 187] width 94 height 22
select select "proficiency"
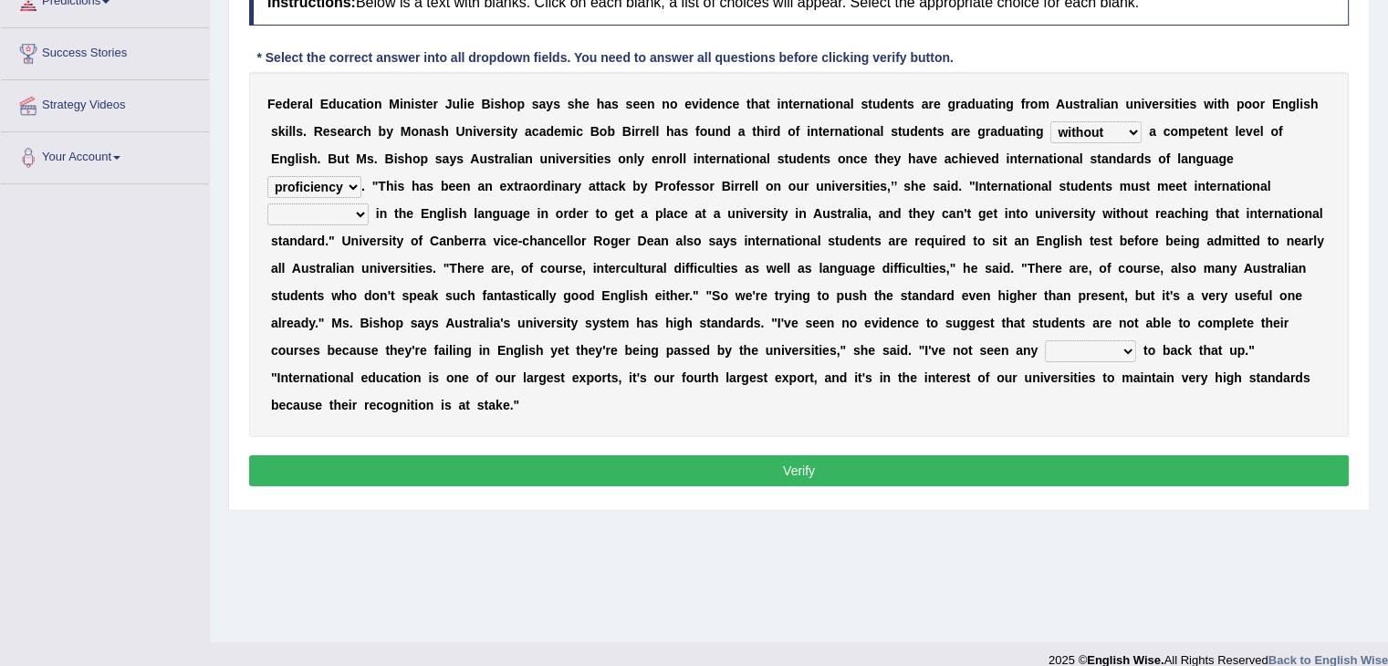
click at [267, 176] on select "proficiency test affinity results" at bounding box center [314, 187] width 94 height 22
click at [340, 210] on select "approaches standard benchmarks ways" at bounding box center [317, 214] width 101 height 22
select select "standard"
click at [267, 203] on select "approaches standard benchmarks ways" at bounding box center [317, 214] width 101 height 22
click at [1118, 342] on select "excuse support reason evidence" at bounding box center [1090, 351] width 91 height 22
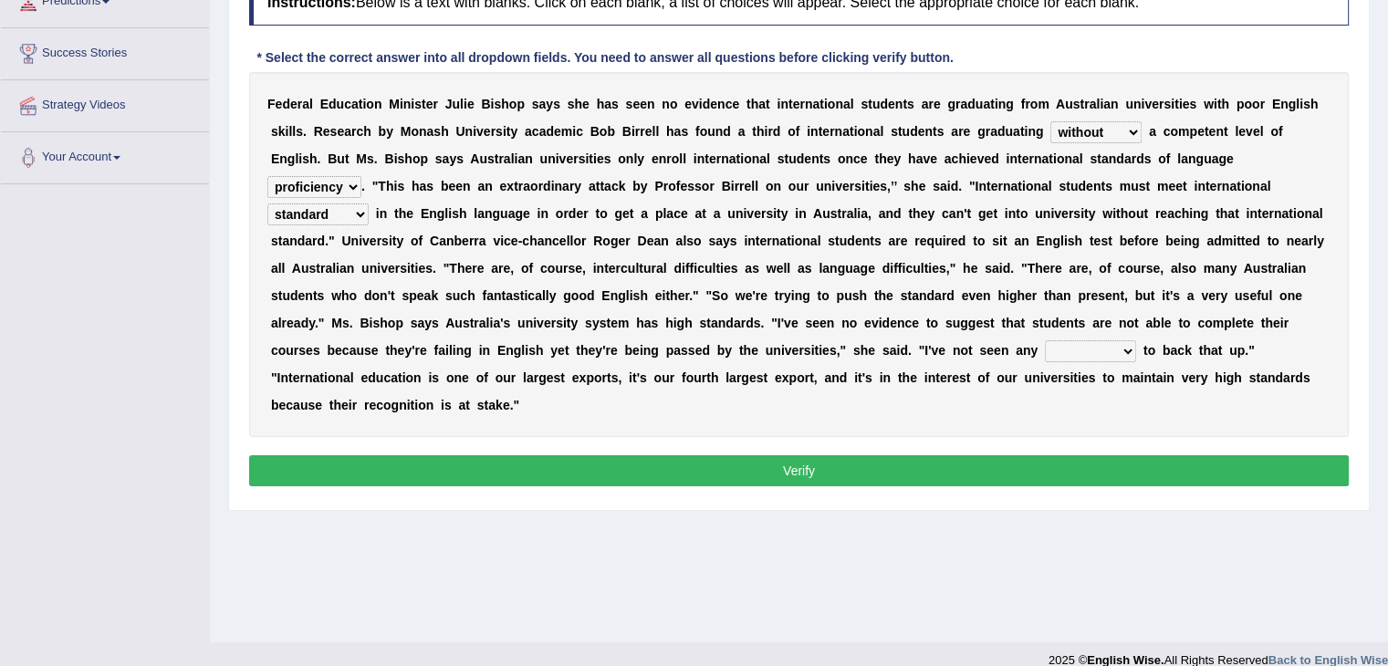
select select "support"
click at [1045, 340] on select "excuse support reason evidence" at bounding box center [1090, 351] width 91 height 22
click at [1037, 464] on button "Verify" at bounding box center [799, 470] width 1100 height 31
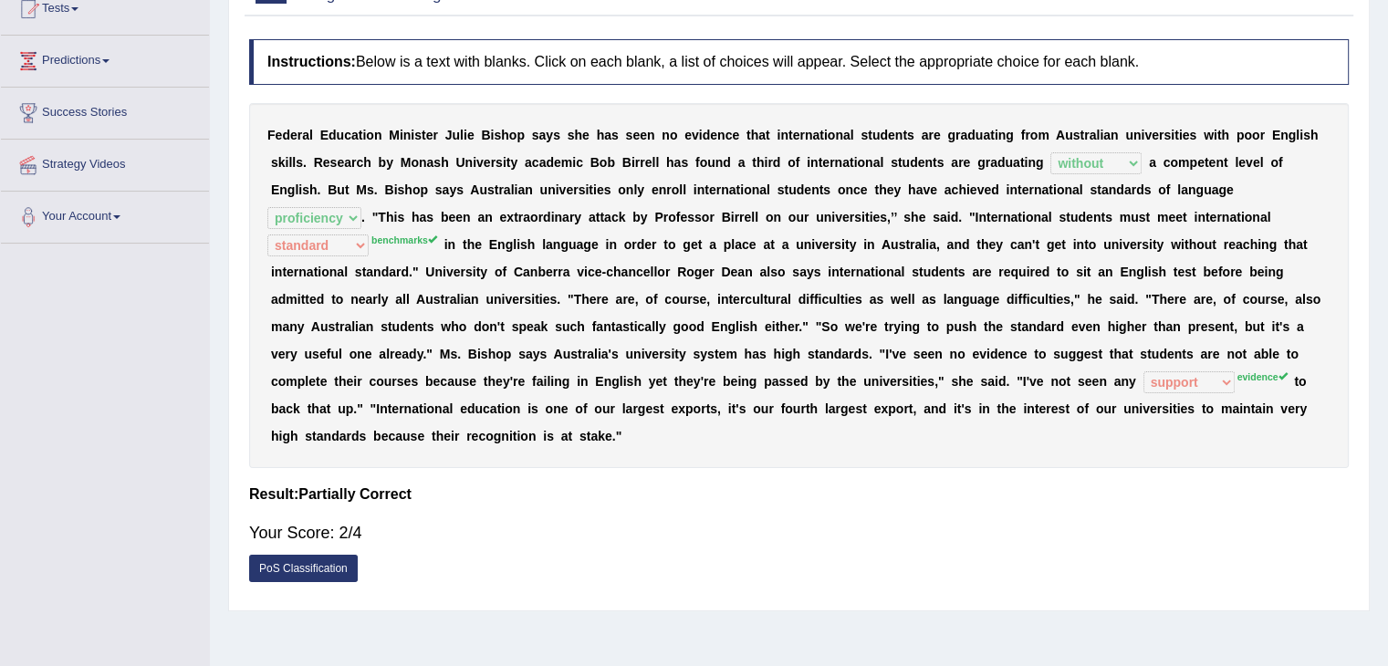
scroll to position [0, 0]
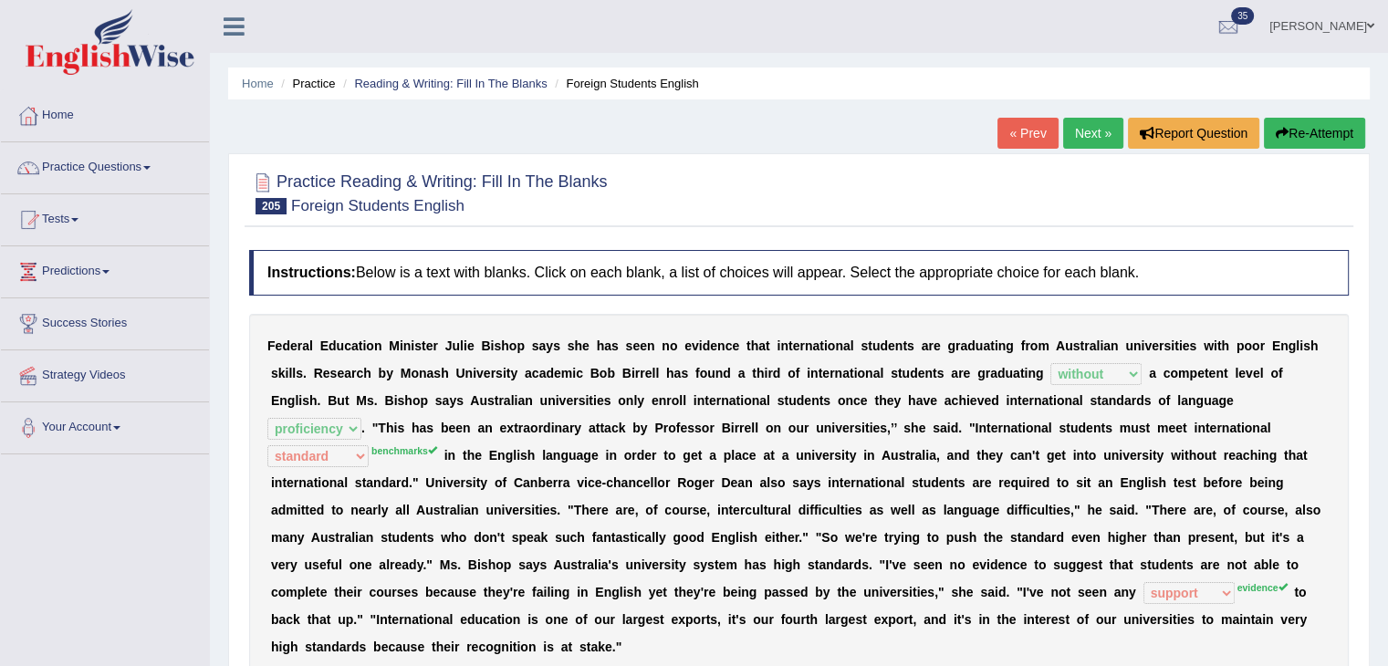
click at [1080, 134] on link "Next »" at bounding box center [1093, 133] width 60 height 31
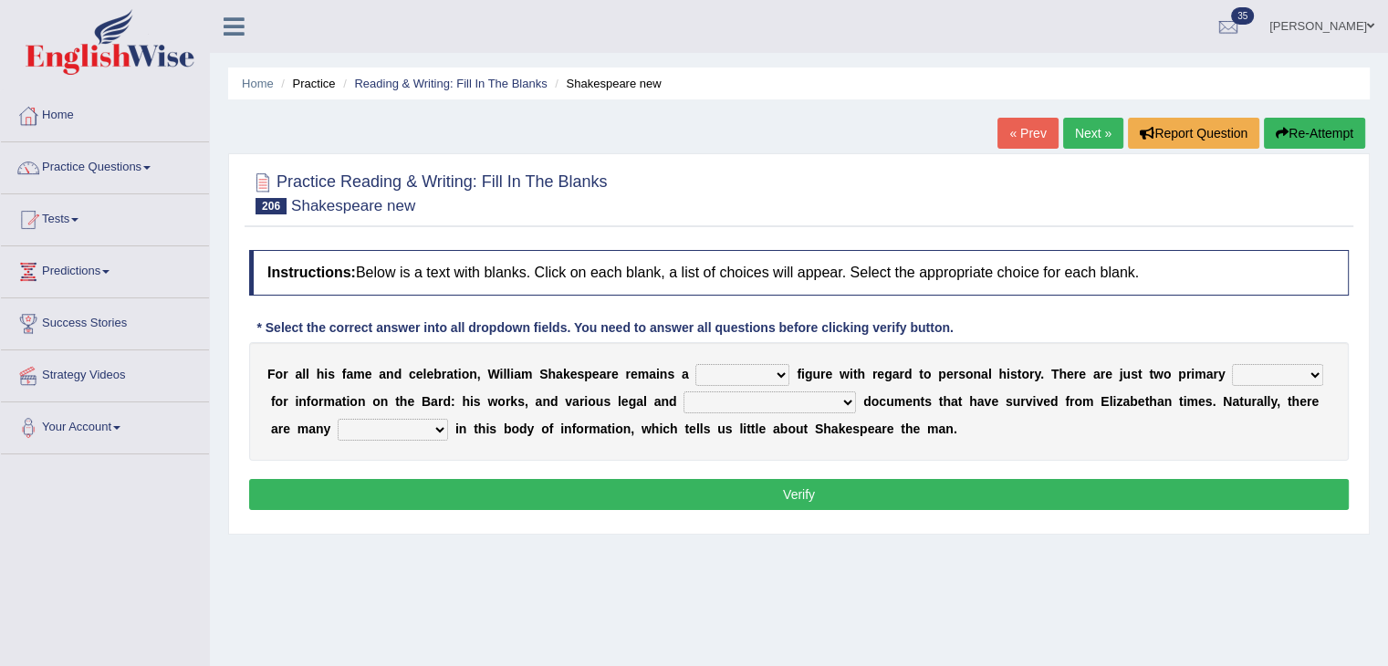
click at [775, 372] on select "inventive idealistic ridiculous mysterious" at bounding box center [742, 375] width 94 height 22
select select "mysterious"
click at [695, 364] on select "inventive idealistic ridiculous mysterious" at bounding box center [742, 375] width 94 height 22
click at [1077, 129] on link "Next »" at bounding box center [1093, 133] width 60 height 31
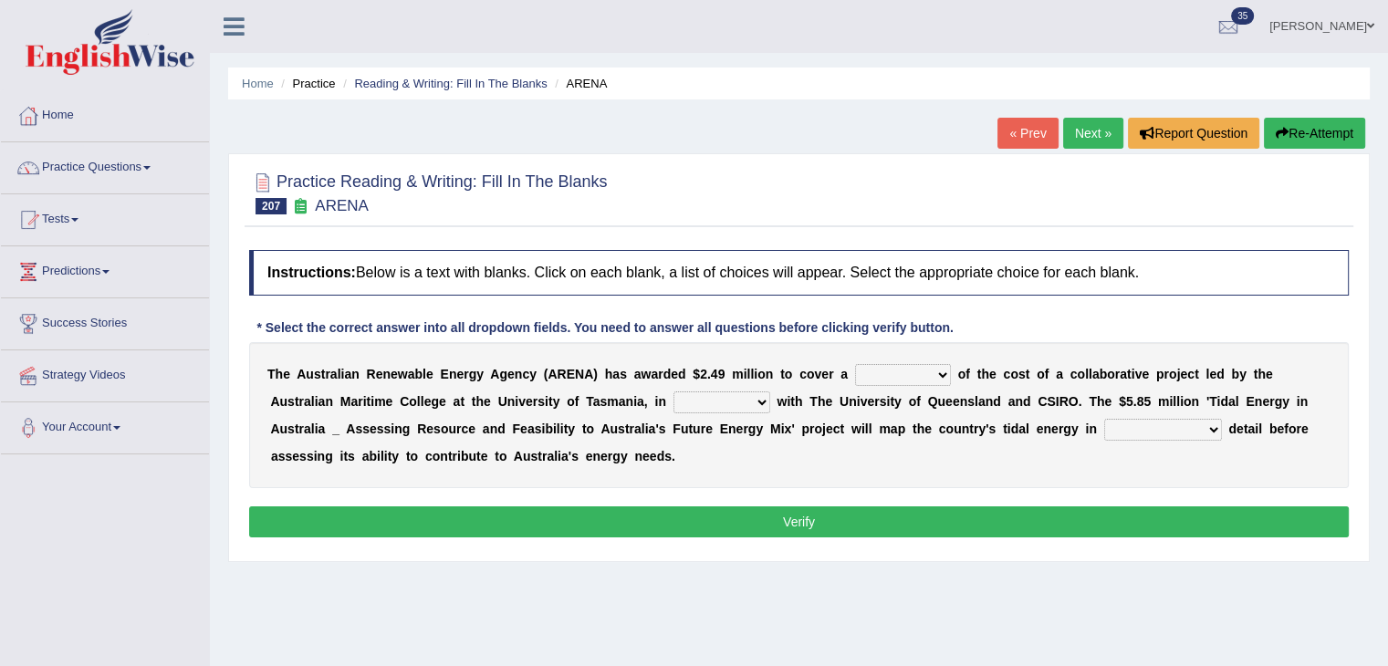
click at [931, 372] on select "wholesome total portion worth" at bounding box center [903, 375] width 96 height 22
select select "total"
click at [855, 364] on select "wholesome total portion worth" at bounding box center [903, 375] width 96 height 22
click at [730, 399] on select "disguise contrast partnership revenge" at bounding box center [721, 402] width 97 height 22
select select "partnership"
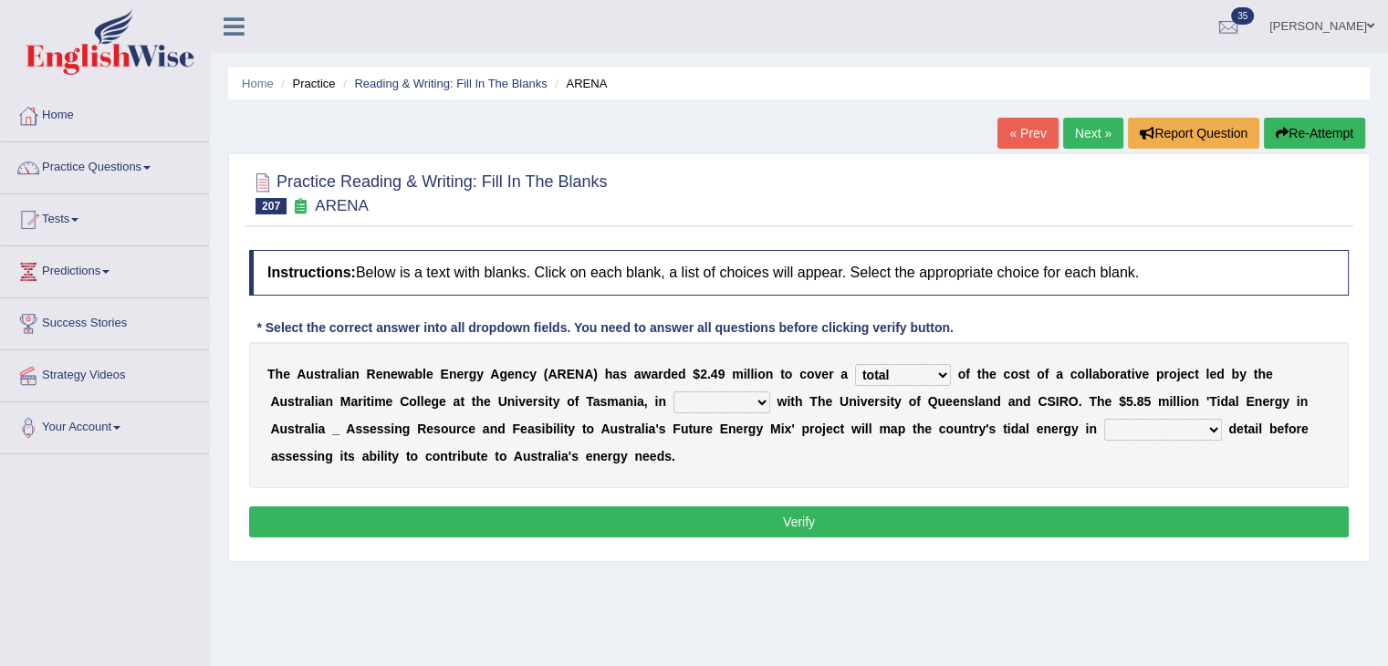
click at [673, 391] on select "disguise contrast partnership revenge" at bounding box center [721, 402] width 97 height 22
click at [1188, 425] on select "unexpected unforgiven universal unprecedented" at bounding box center [1163, 430] width 118 height 22
select select "unprecedented"
click at [1104, 419] on select "unexpected unforgiven universal unprecedented" at bounding box center [1163, 430] width 118 height 22
click at [1080, 519] on button "Verify" at bounding box center [799, 521] width 1100 height 31
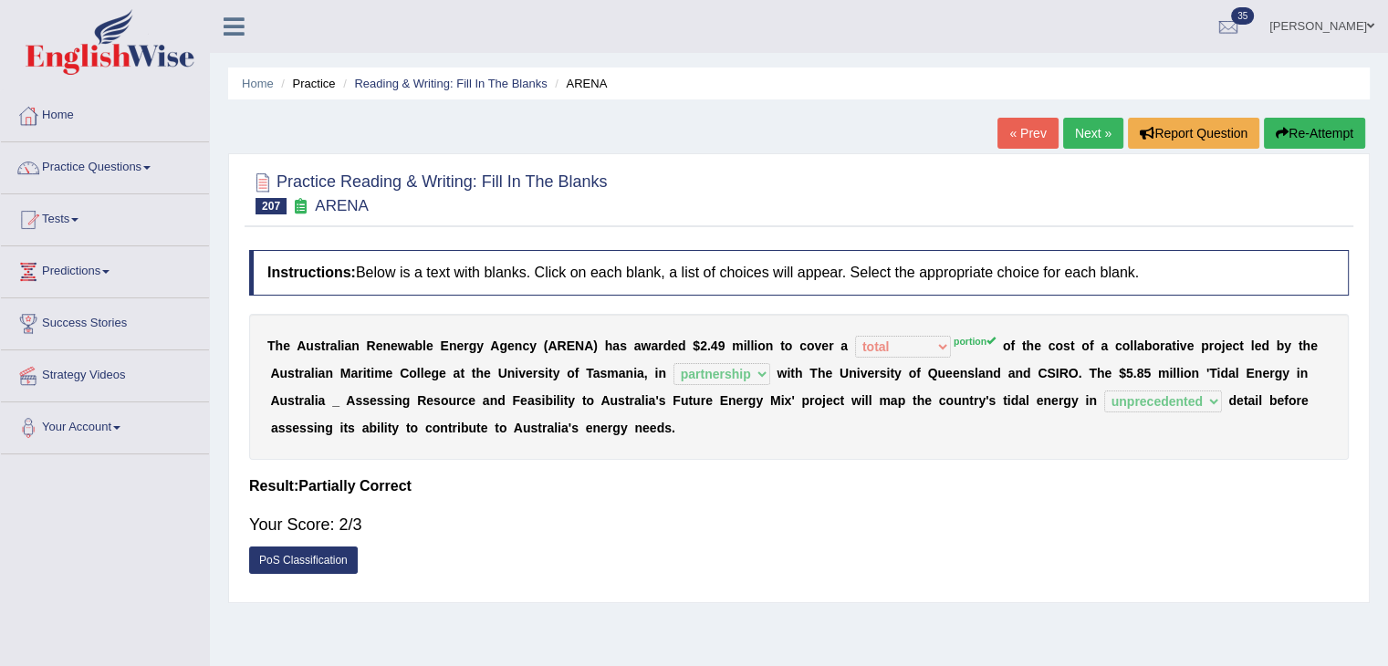
click at [1088, 122] on link "Next »" at bounding box center [1093, 133] width 60 height 31
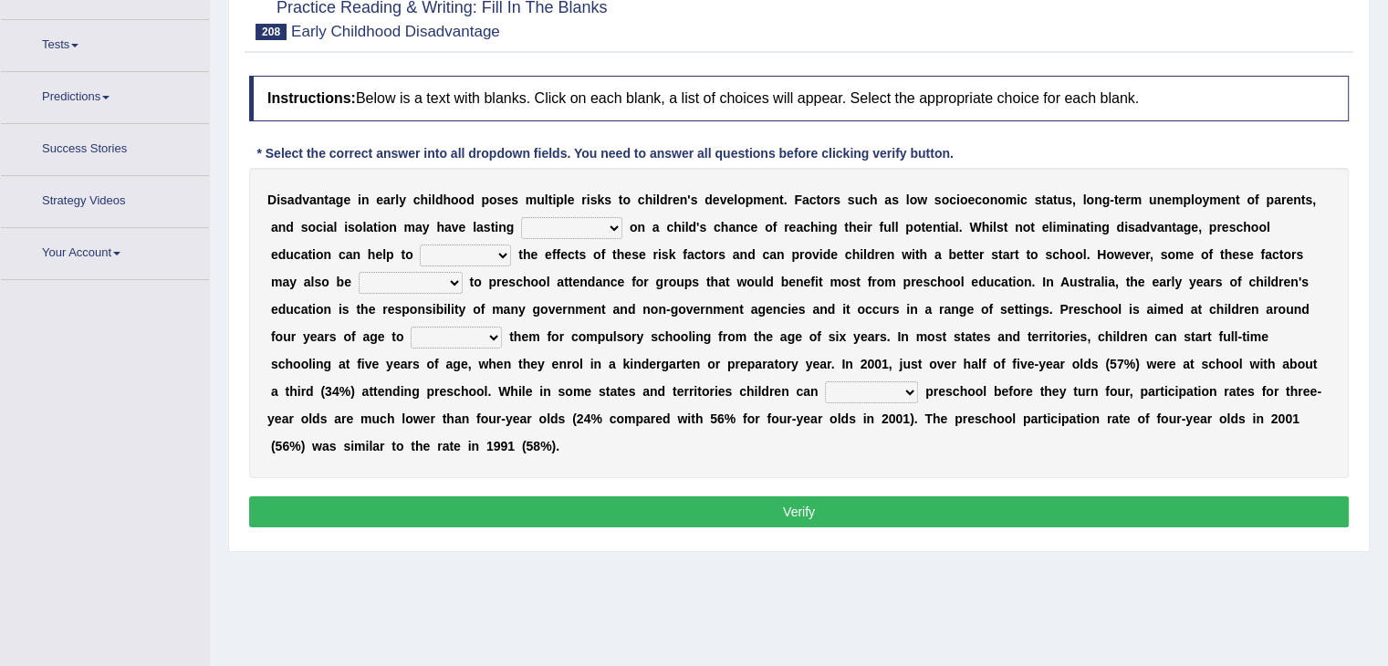
scroll to position [216, 0]
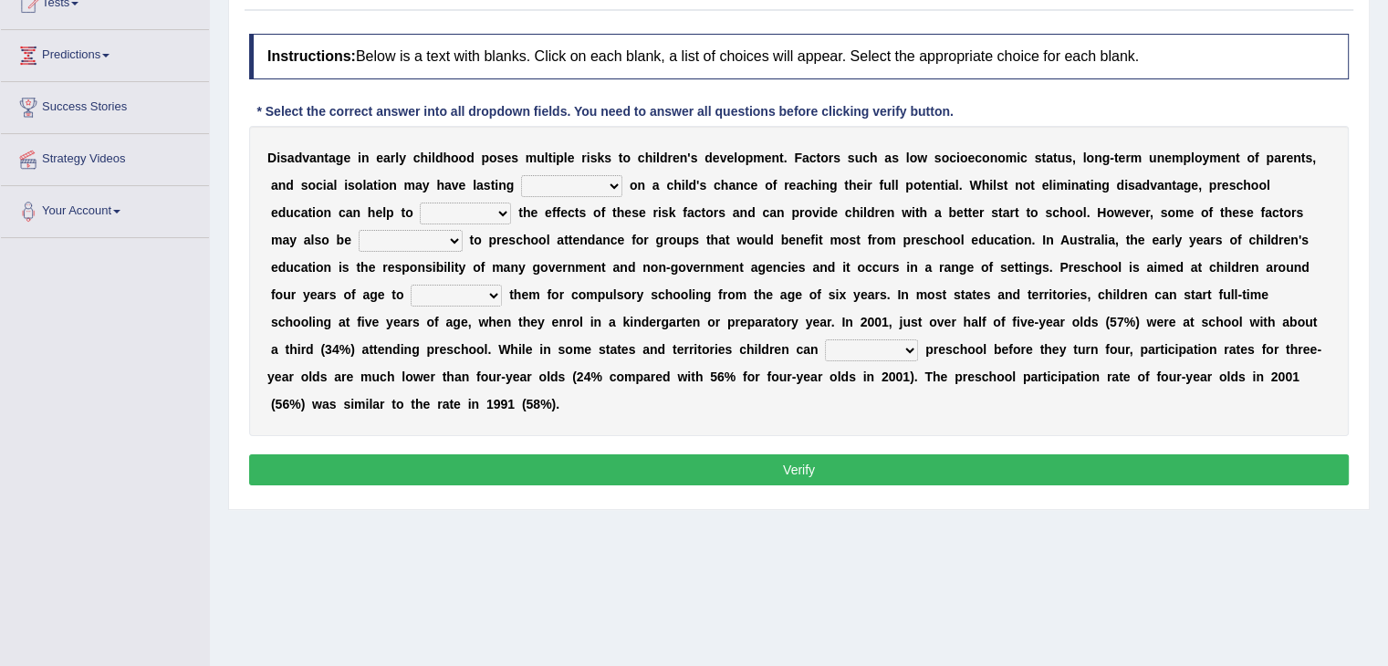
click at [590, 187] on select "impressions impacts effects variations" at bounding box center [571, 186] width 101 height 22
select select "variations"
click at [521, 175] on select "impressions impacts effects variations" at bounding box center [571, 186] width 101 height 22
click at [485, 211] on select "lessen hold hoist promote" at bounding box center [465, 214] width 91 height 22
select select "promote"
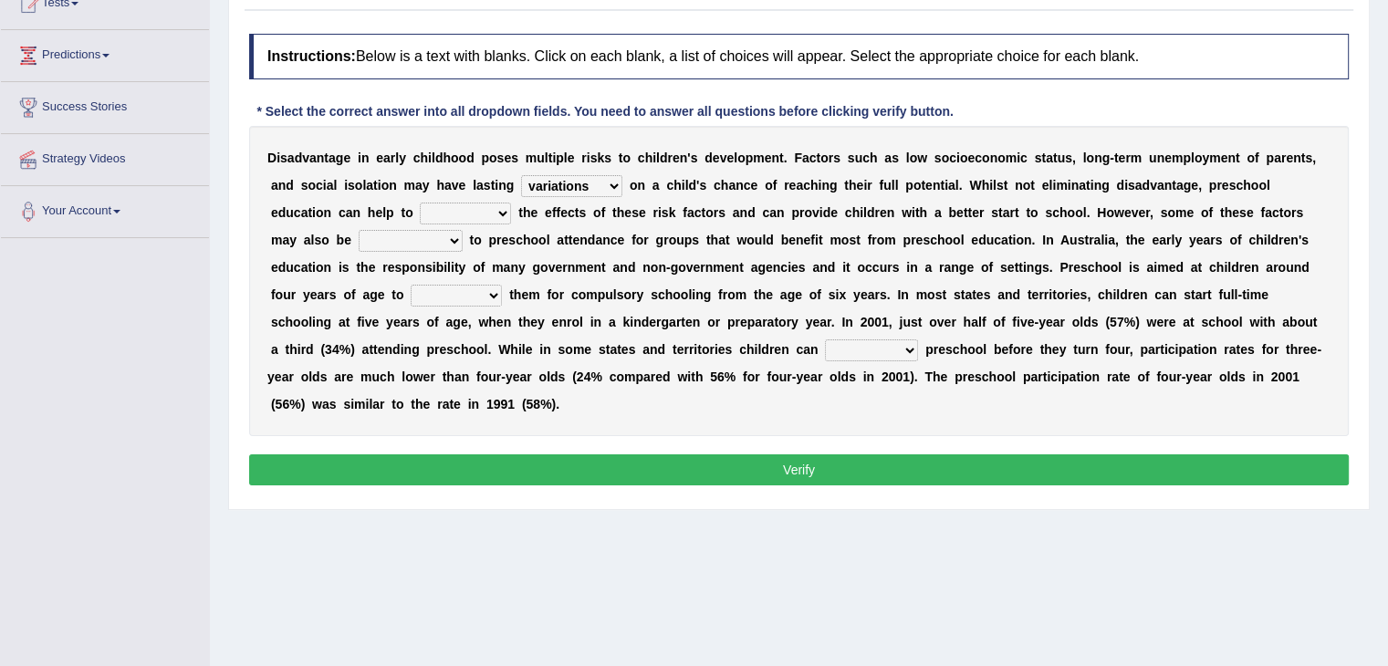
click at [420, 203] on select "lessen hold hoist promote" at bounding box center [465, 214] width 91 height 22
click at [450, 239] on select "barriers roundabouts accesses factors" at bounding box center [411, 241] width 104 height 22
select select "barriers"
click at [359, 230] on select "barriers roundabouts accesses factors" at bounding box center [411, 241] width 104 height 22
click at [479, 203] on select "lessen hold hoist promote" at bounding box center [465, 214] width 91 height 22
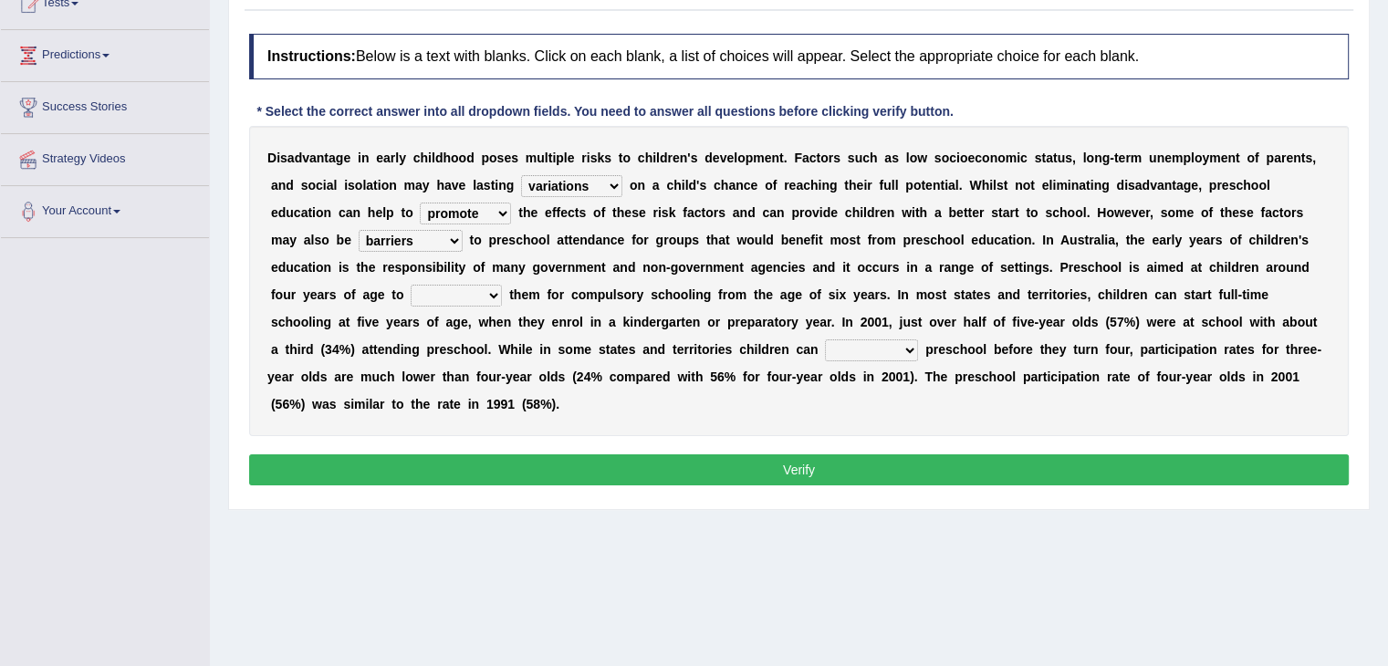
click at [579, 425] on div "D i s a d v a n t a g e i n e a r l y c h i l d h o o d p o s e s m u l t i p l…" at bounding box center [799, 281] width 1100 height 310
click at [485, 303] on select "undo fix tie prepare" at bounding box center [456, 296] width 91 height 22
select select "prepare"
click at [411, 285] on select "undo fix tie prepare" at bounding box center [456, 296] width 91 height 22
click at [850, 339] on select "commence alter delay escape" at bounding box center [871, 350] width 93 height 22
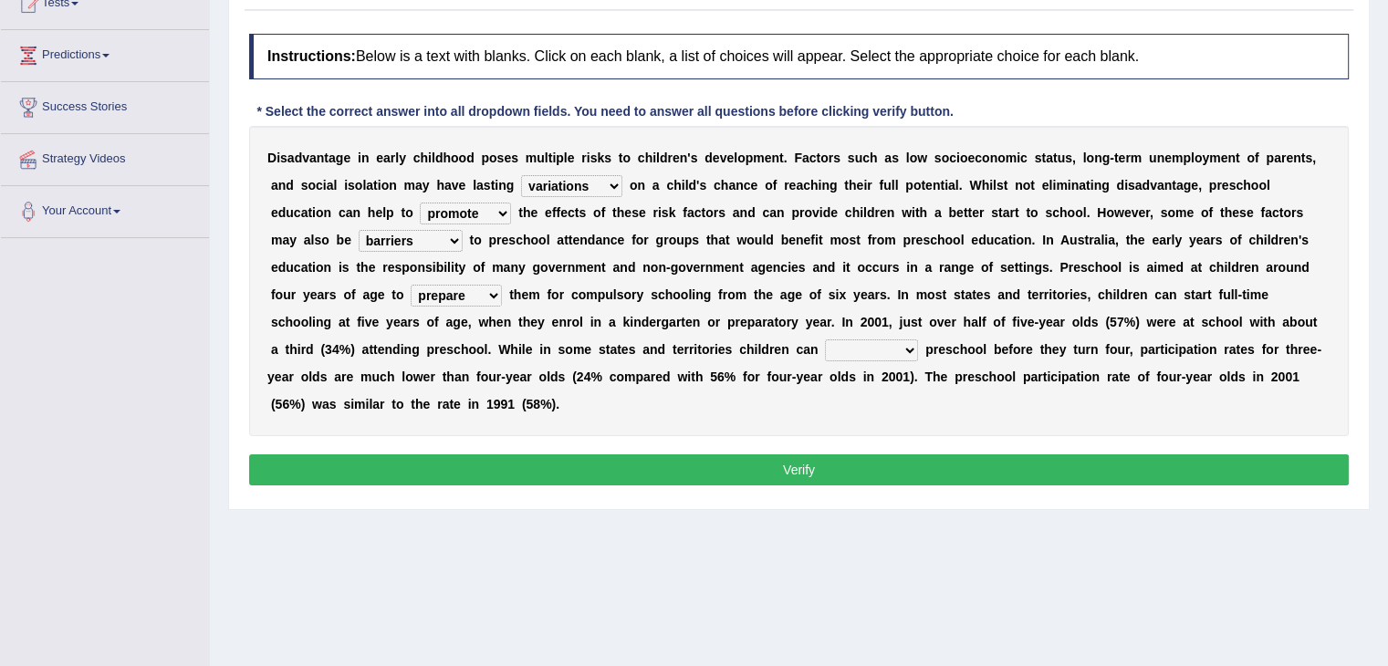
select select "commence"
click at [825, 339] on select "commence alter delay escape" at bounding box center [871, 350] width 93 height 22
click at [840, 457] on button "Verify" at bounding box center [799, 469] width 1100 height 31
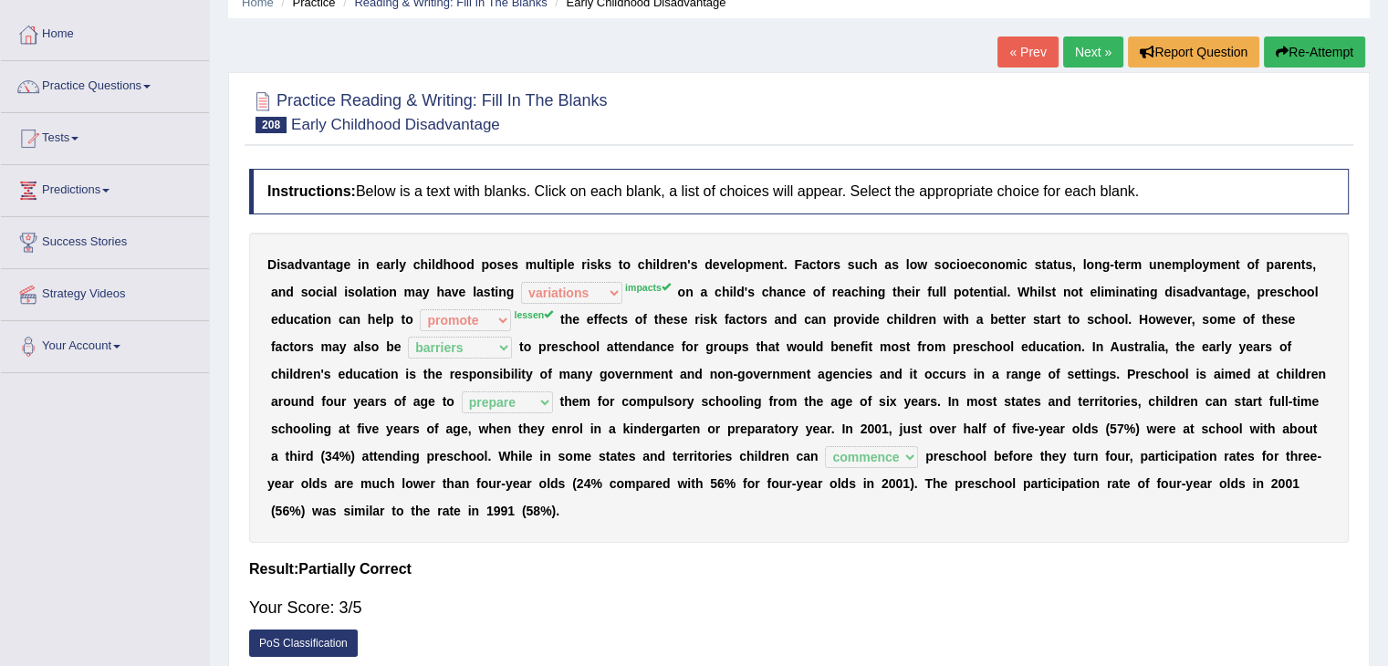
scroll to position [80, 0]
click at [1096, 52] on link "Next »" at bounding box center [1093, 52] width 60 height 31
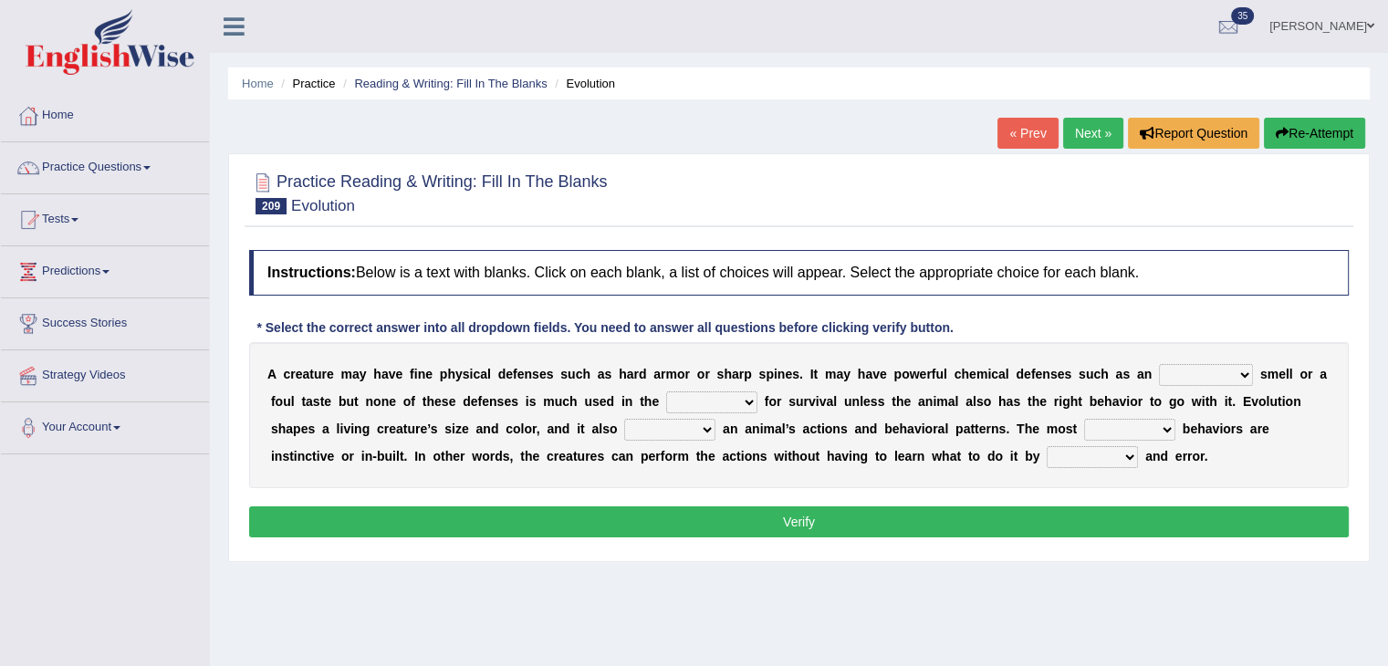
click at [1241, 379] on select "agreeable enchanting ordinary apalling" at bounding box center [1206, 375] width 94 height 22
